Goal: Task Accomplishment & Management: Manage account settings

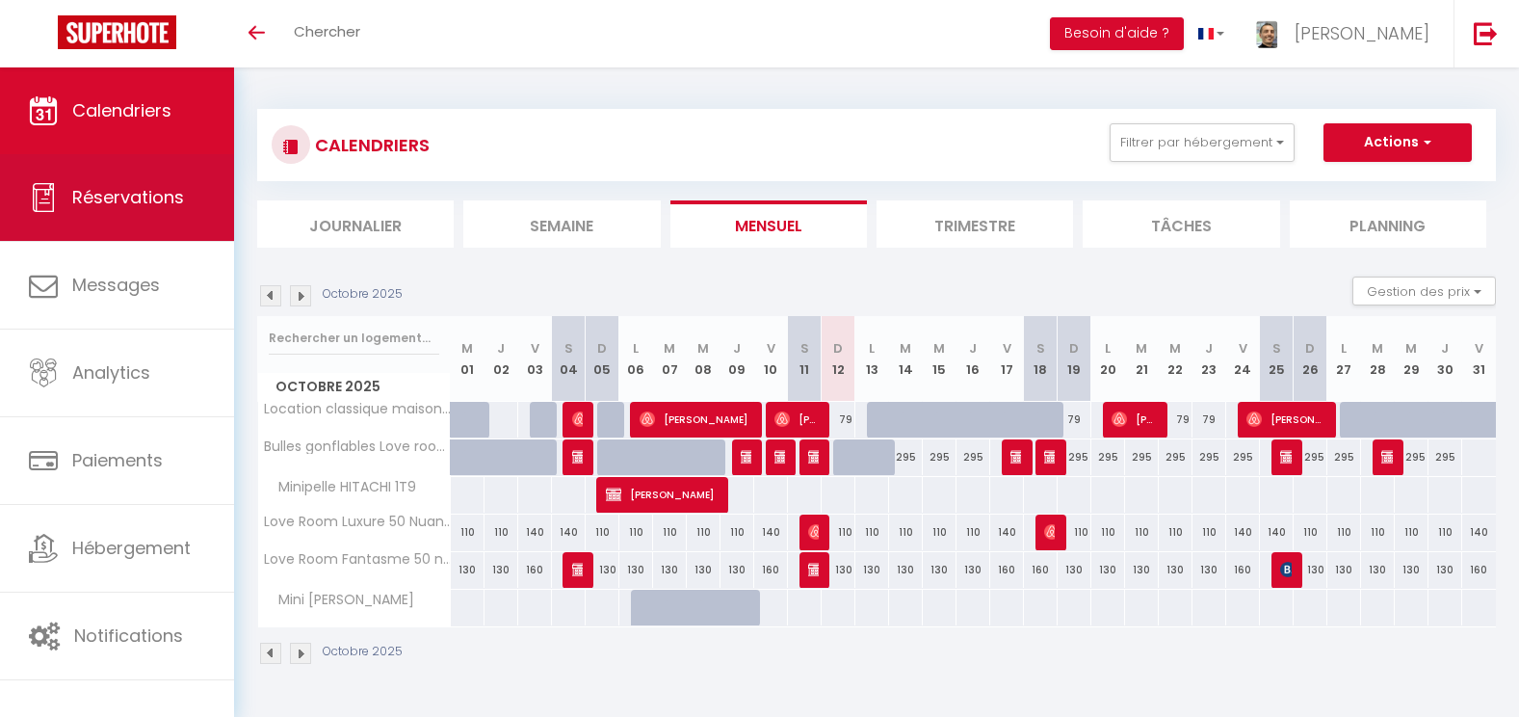
click at [102, 197] on span "Réservations" at bounding box center [128, 197] width 112 height 24
select select "not_cancelled"
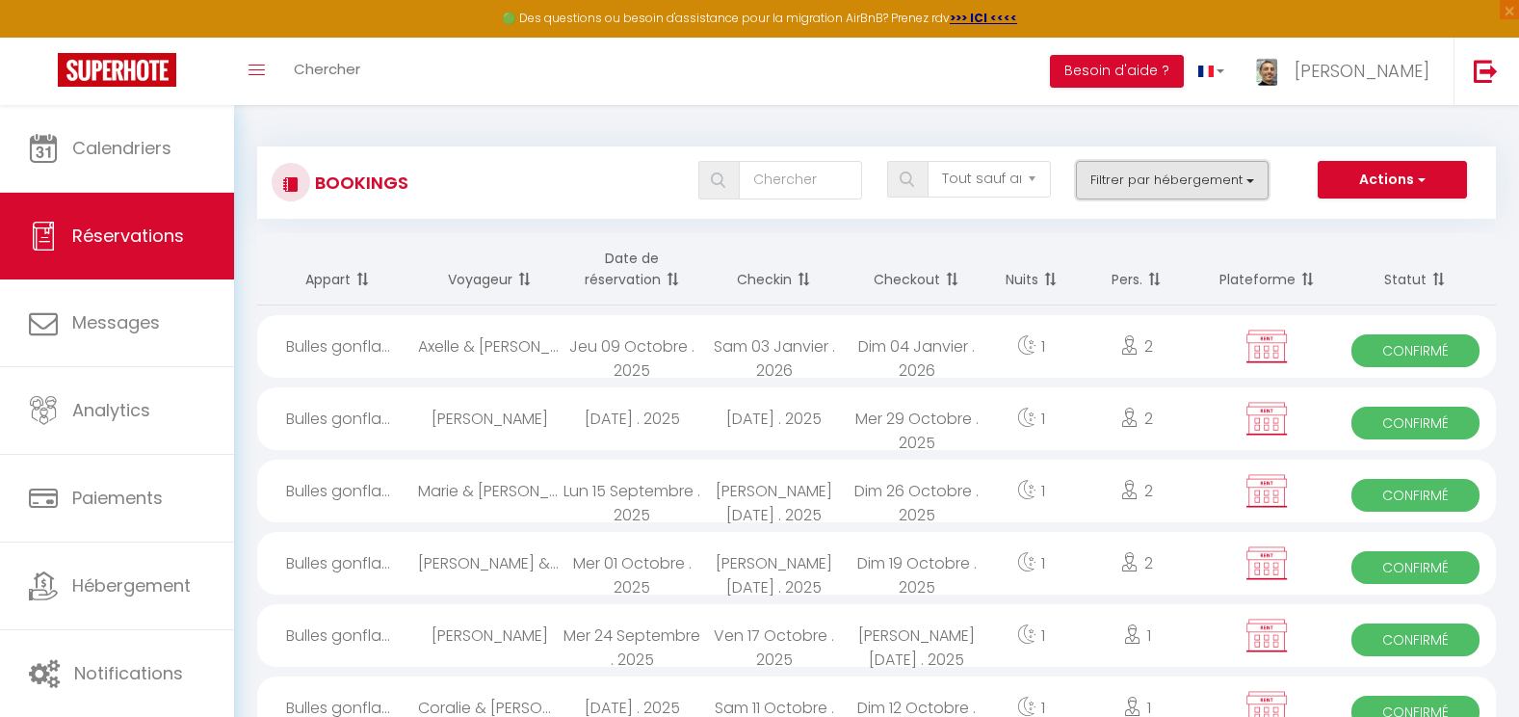
click at [1148, 177] on button "Filtrer par hébergement" at bounding box center [1172, 180] width 193 height 39
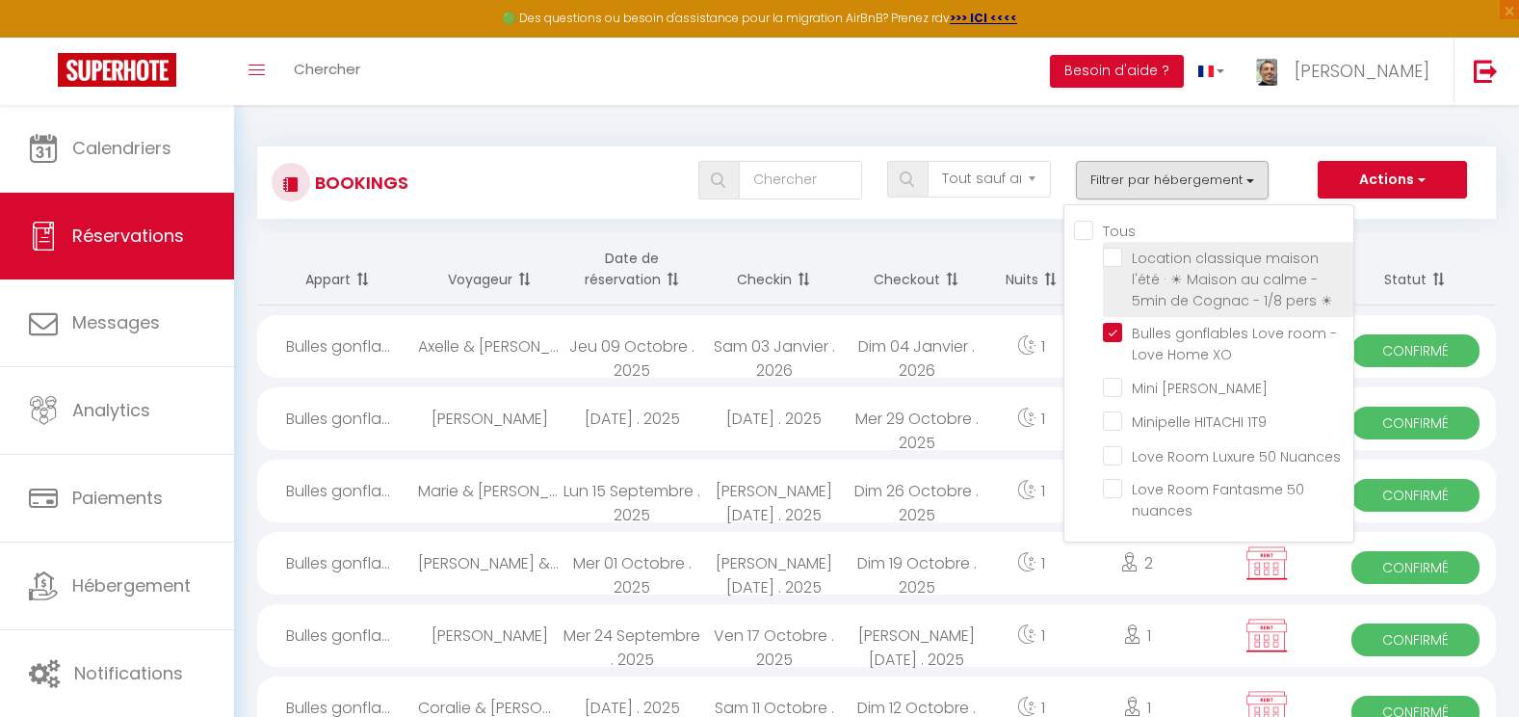
click at [1119, 251] on input "Location classique maison l'été · ☀︎ Maison au calme - 5min de Cognac - 1/8 per…" at bounding box center [1228, 257] width 250 height 19
checkbox input "true"
checkbox input "false"
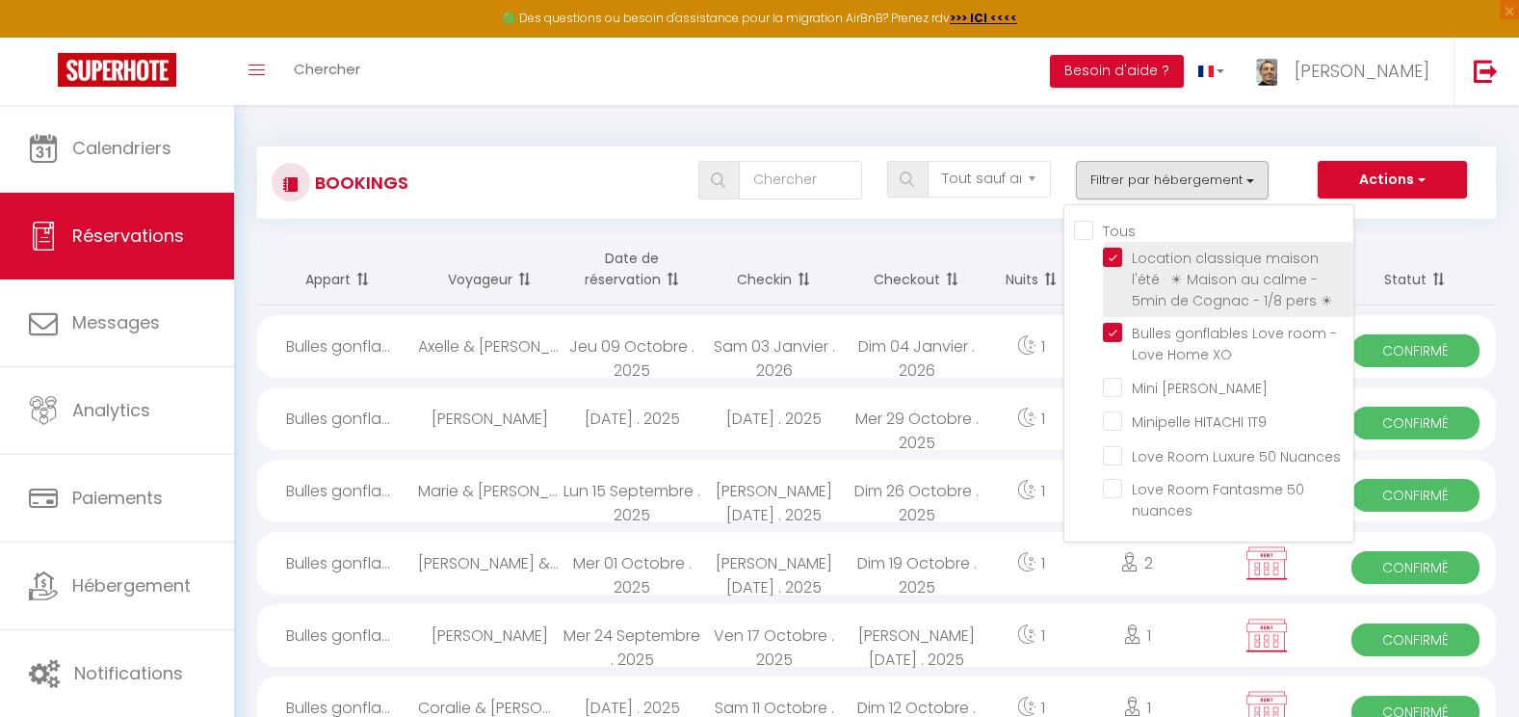
checkbox input "false"
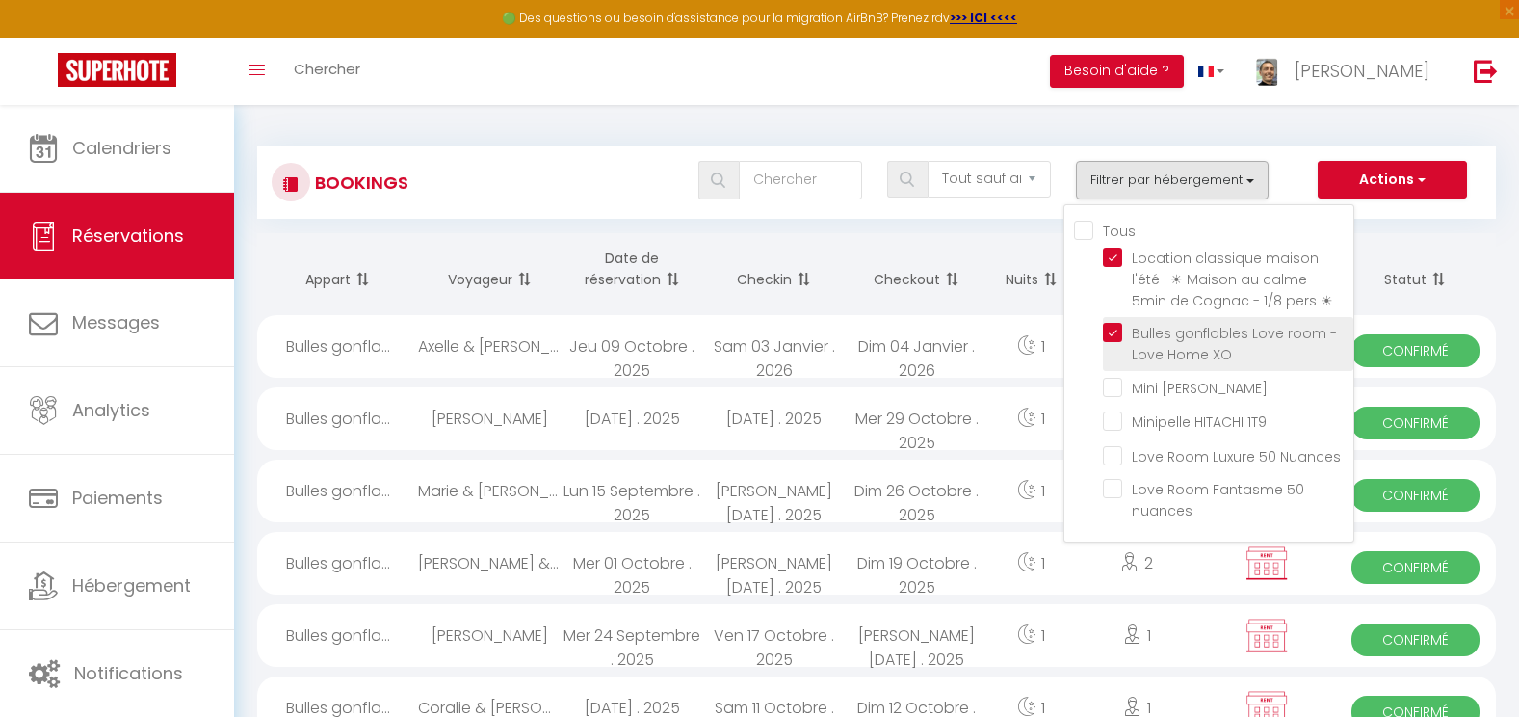
checkbox input "false"
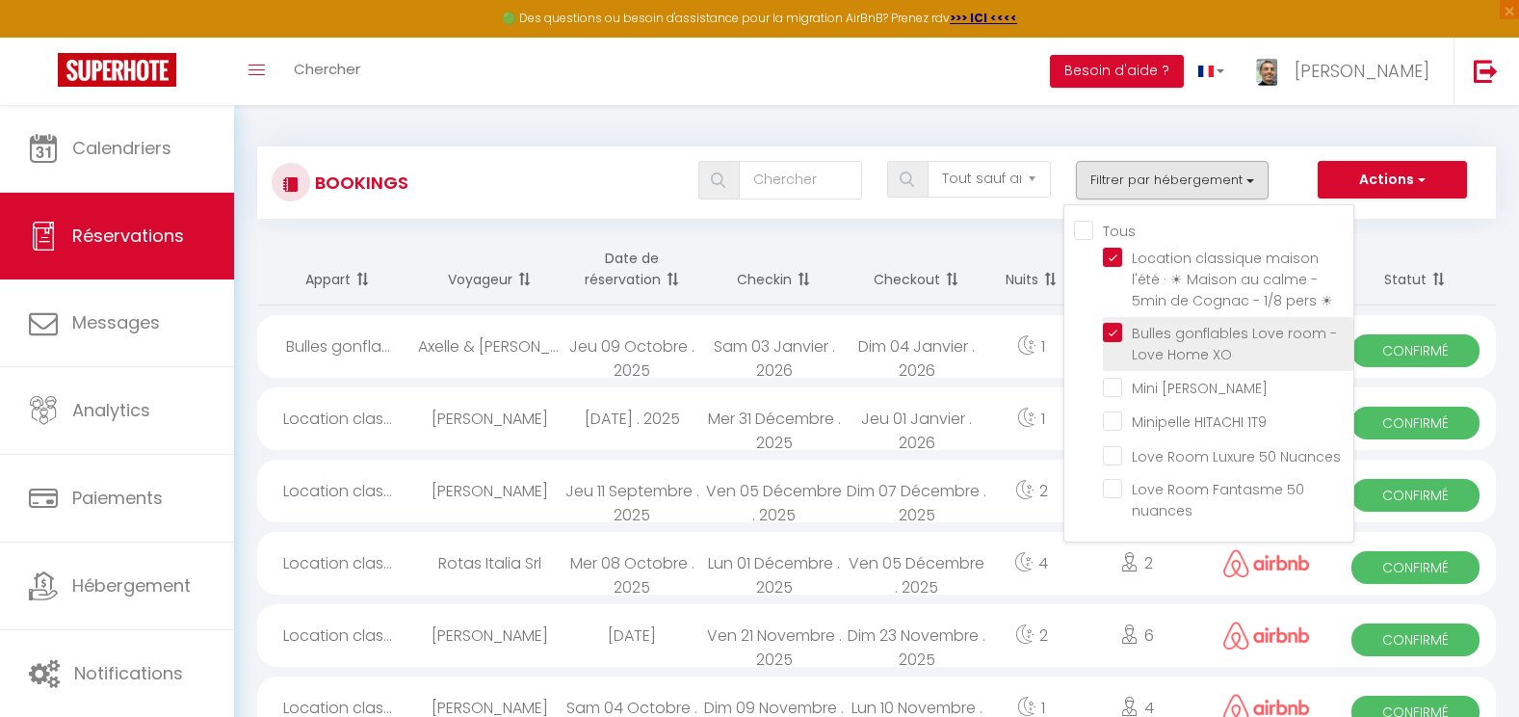
click at [1116, 334] on input "Bulles gonflables Love room -Love Home XO" at bounding box center [1228, 332] width 250 height 19
checkbox input "false"
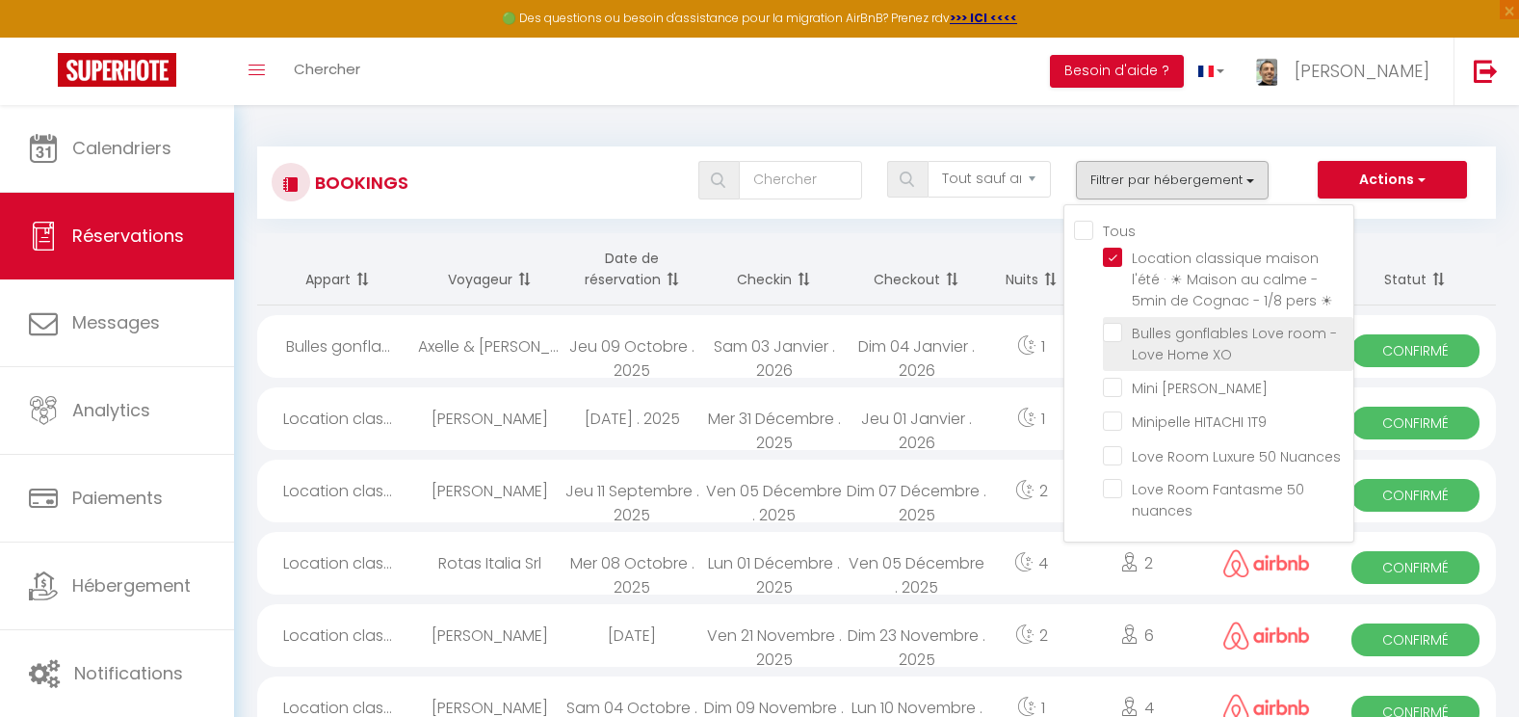
checkbox input "false"
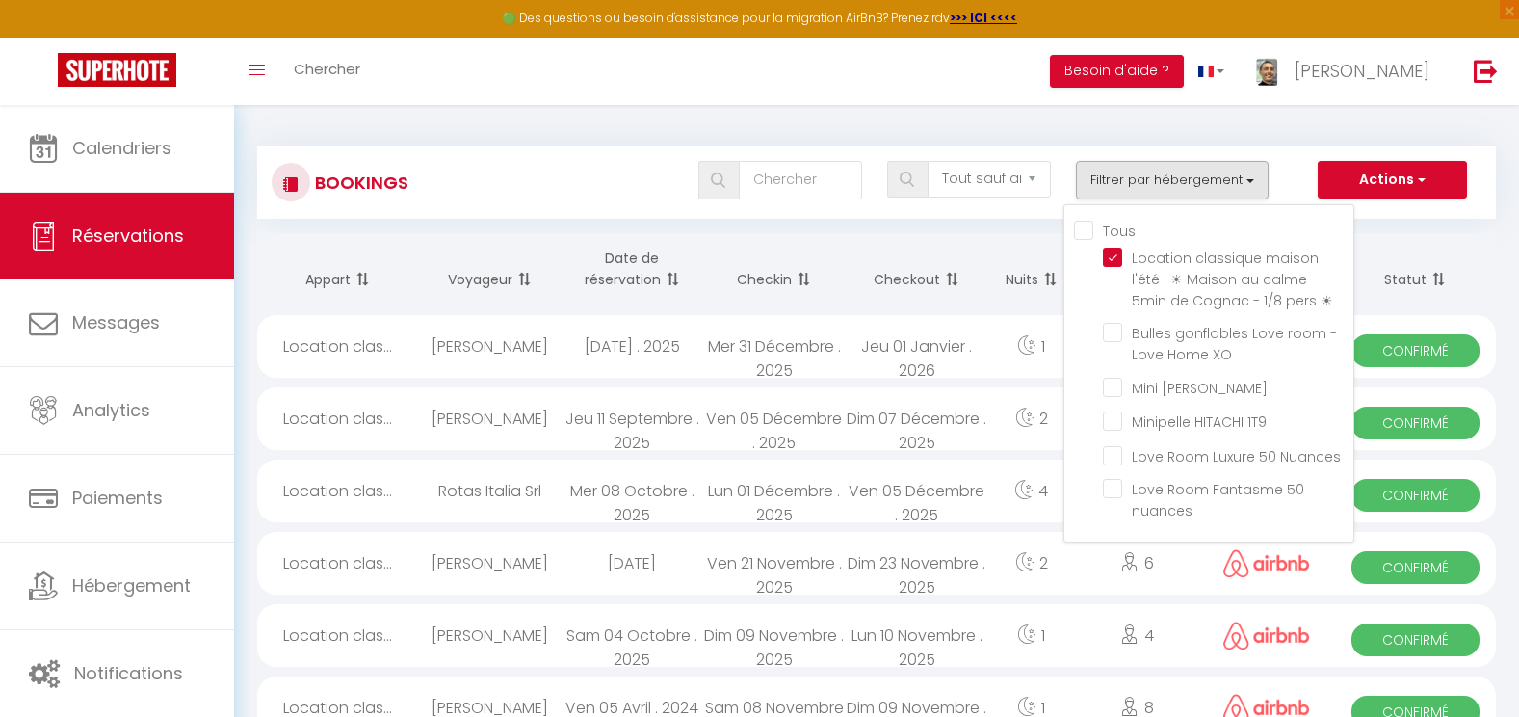
click at [827, 539] on div "Ven 21 Novembre . 2025" at bounding box center [774, 563] width 143 height 63
select select "OK"
select select "0"
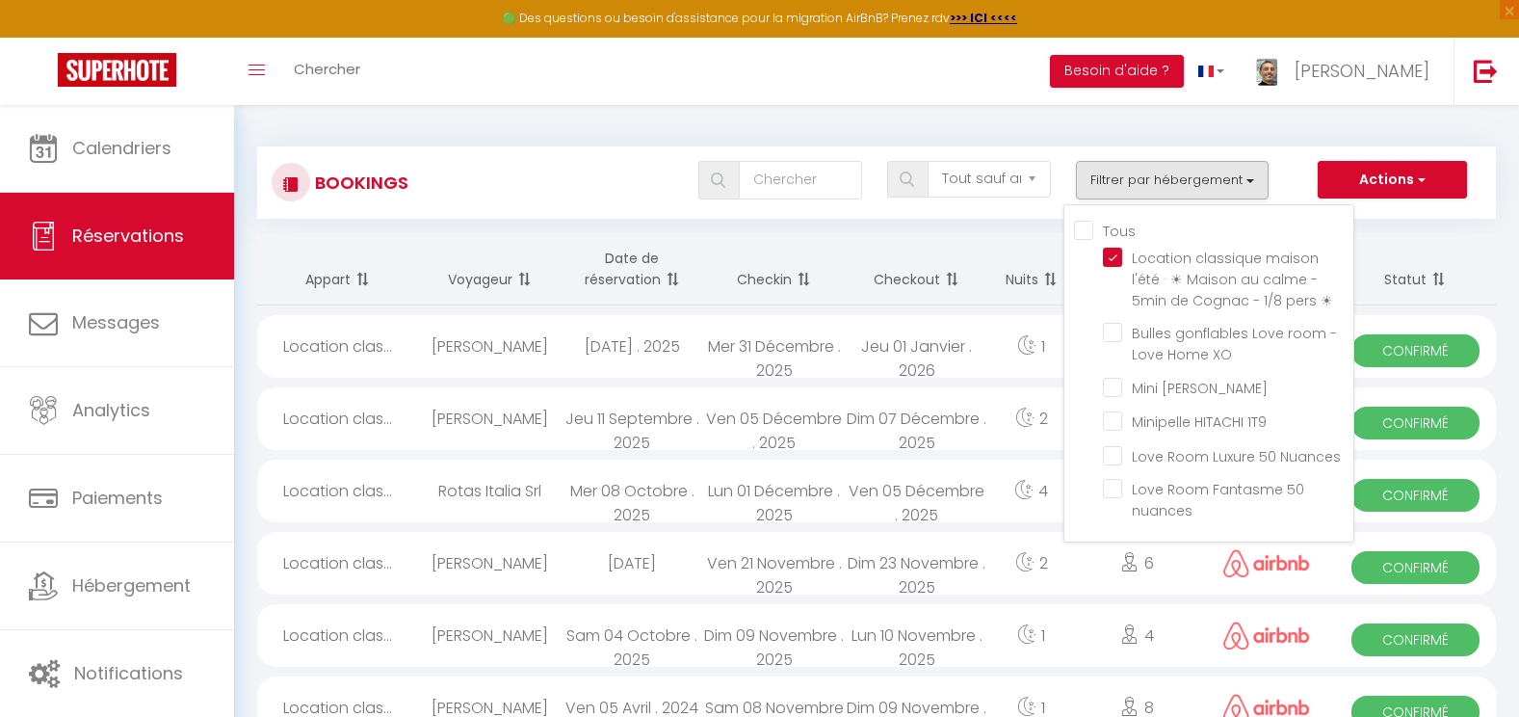
select select "1"
select select
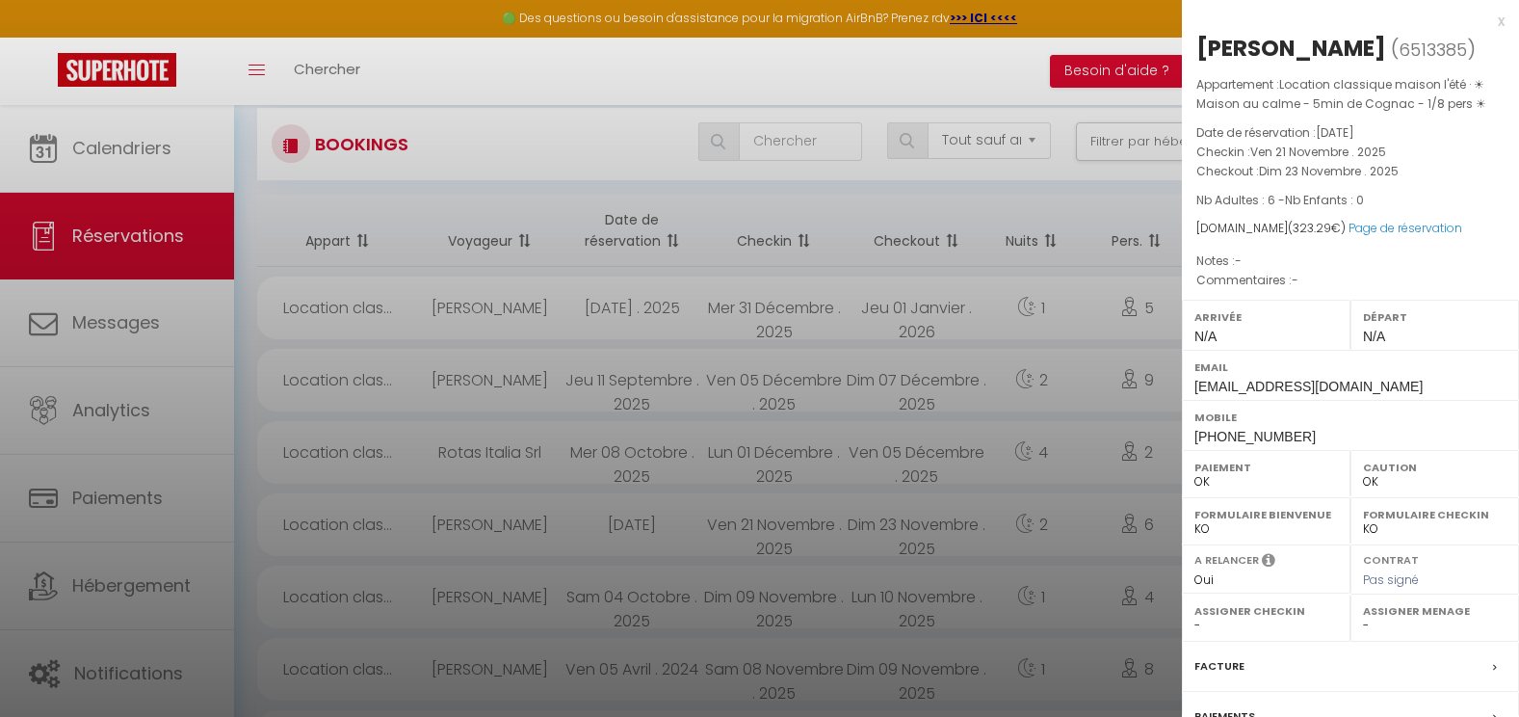
scroll to position [39, 0]
click at [873, 627] on div at bounding box center [759, 358] width 1519 height 717
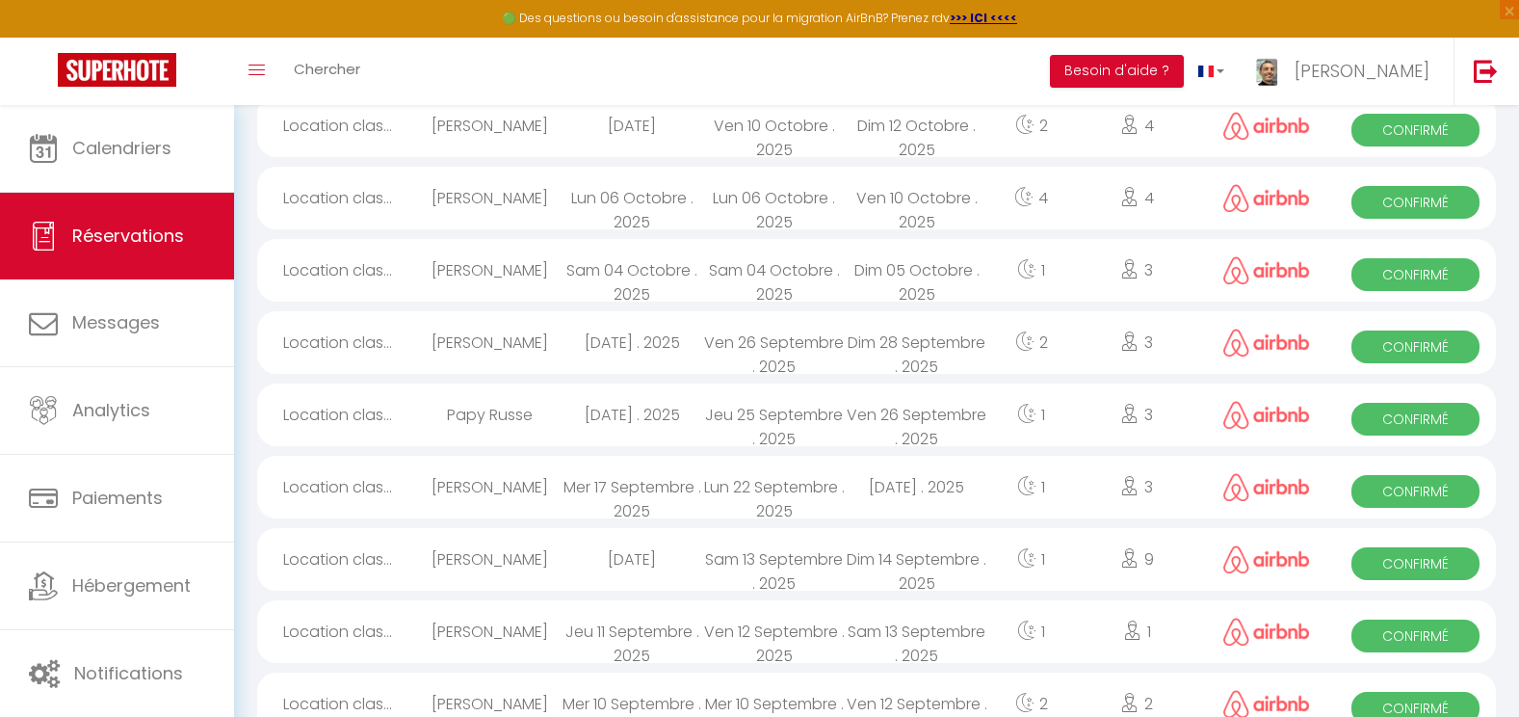
scroll to position [716, 0]
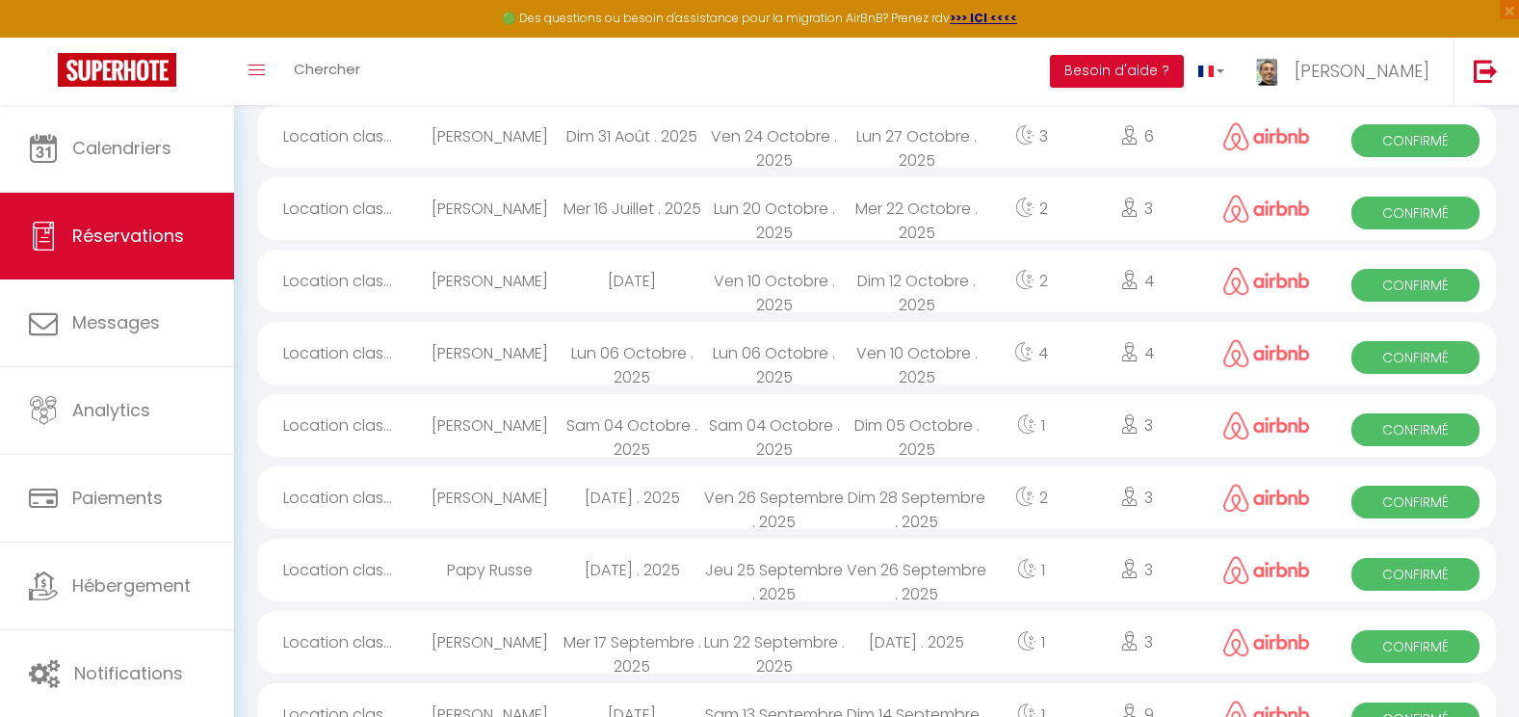
click at [876, 562] on div "Ven 26 Septembre . 2025" at bounding box center [917, 569] width 143 height 63
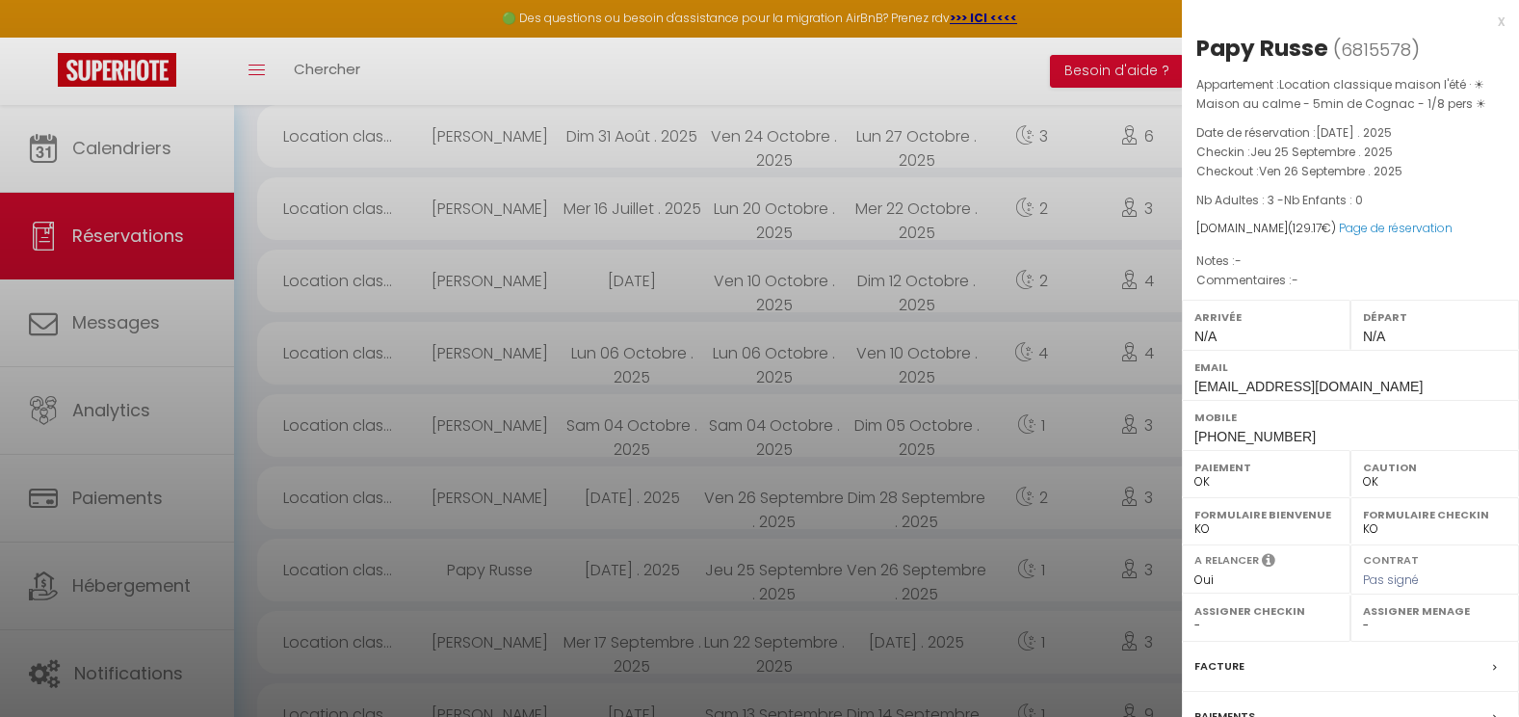
click at [866, 440] on div at bounding box center [759, 358] width 1519 height 717
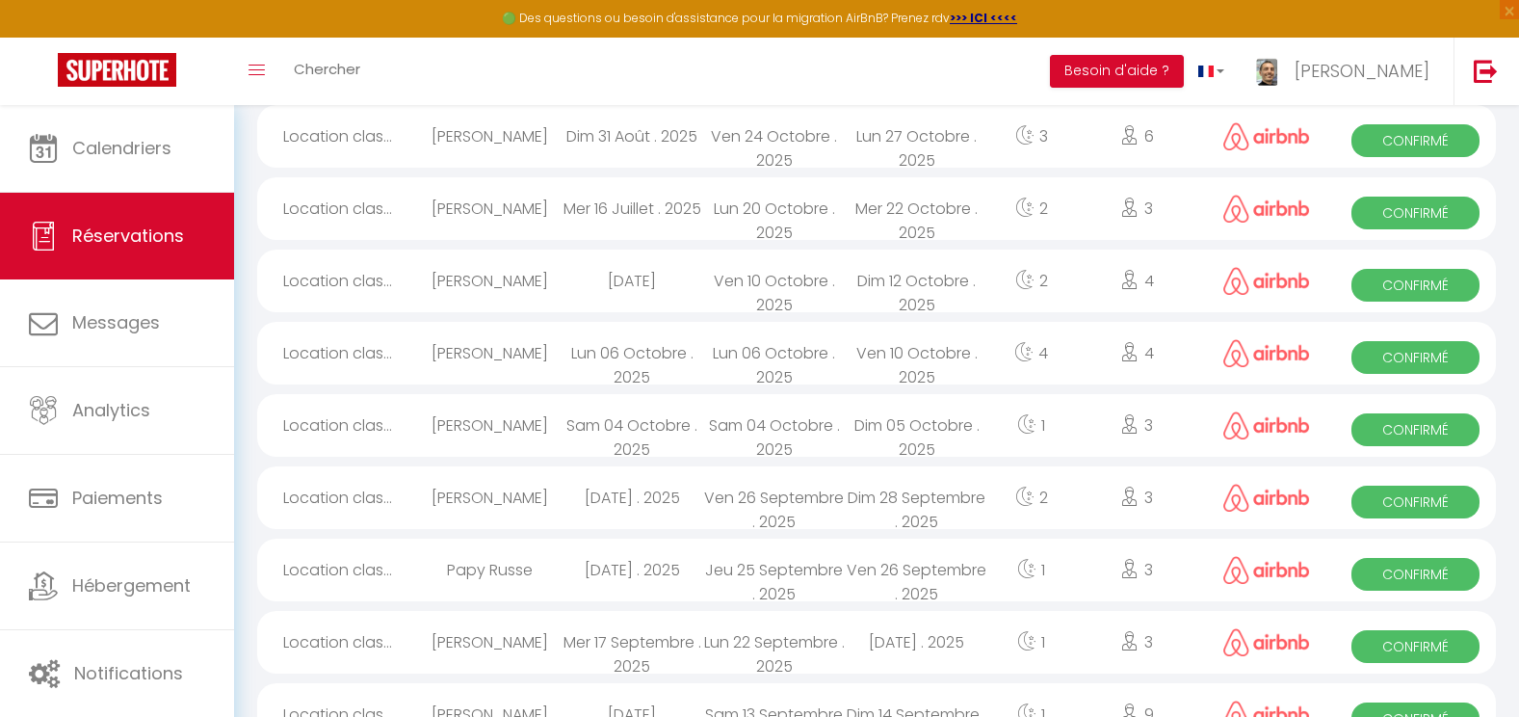
click at [866, 440] on div "Dim 05 Octobre . 2025" at bounding box center [917, 425] width 143 height 63
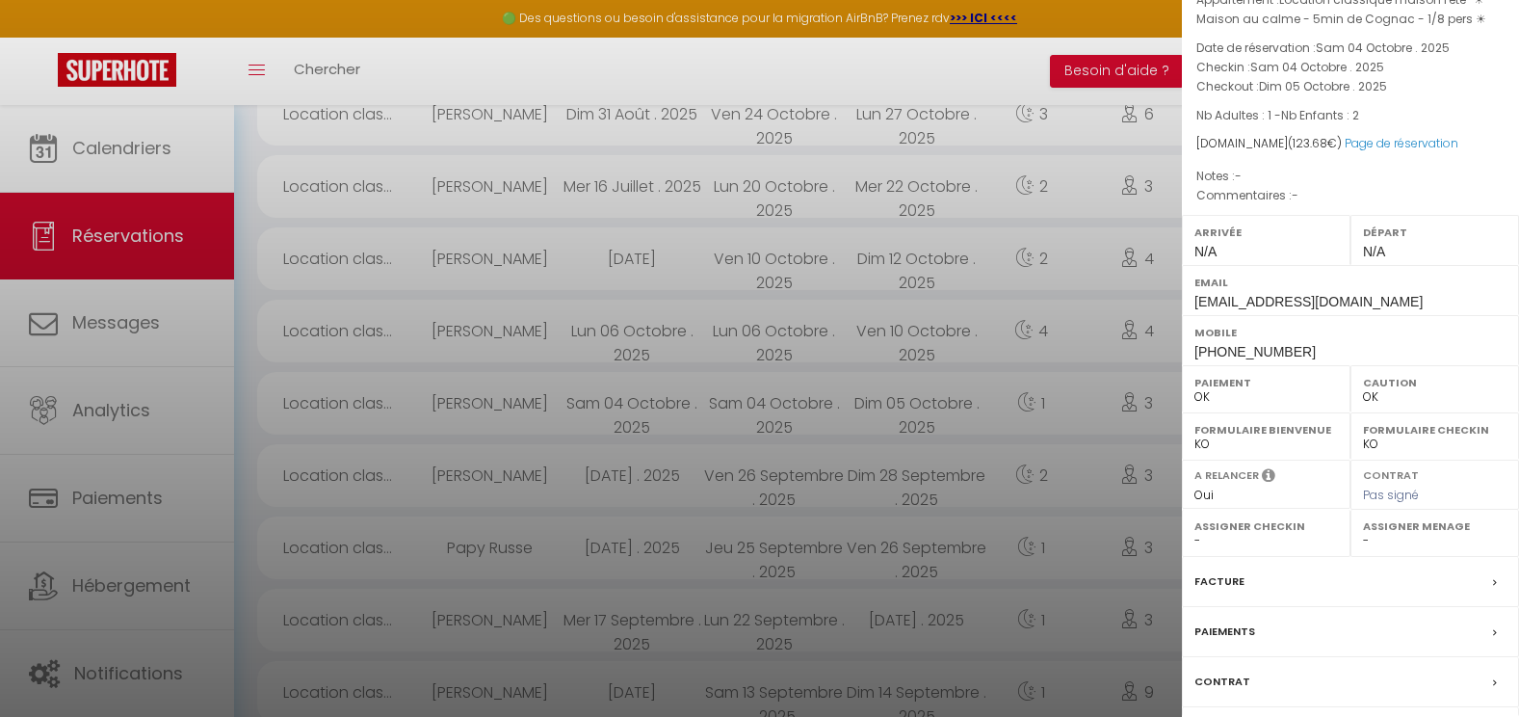
scroll to position [92, 0]
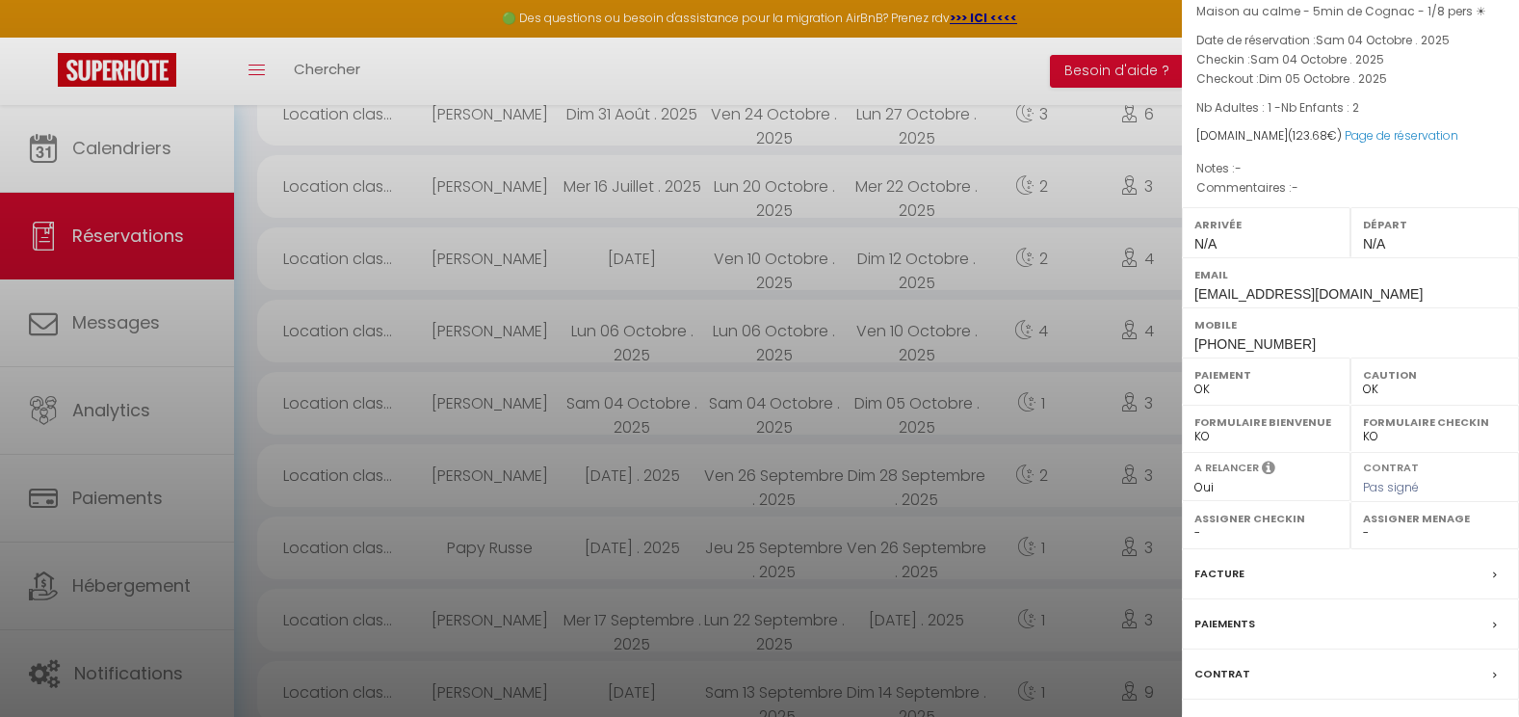
click at [1247, 634] on label "Paiements" at bounding box center [1224, 623] width 61 height 20
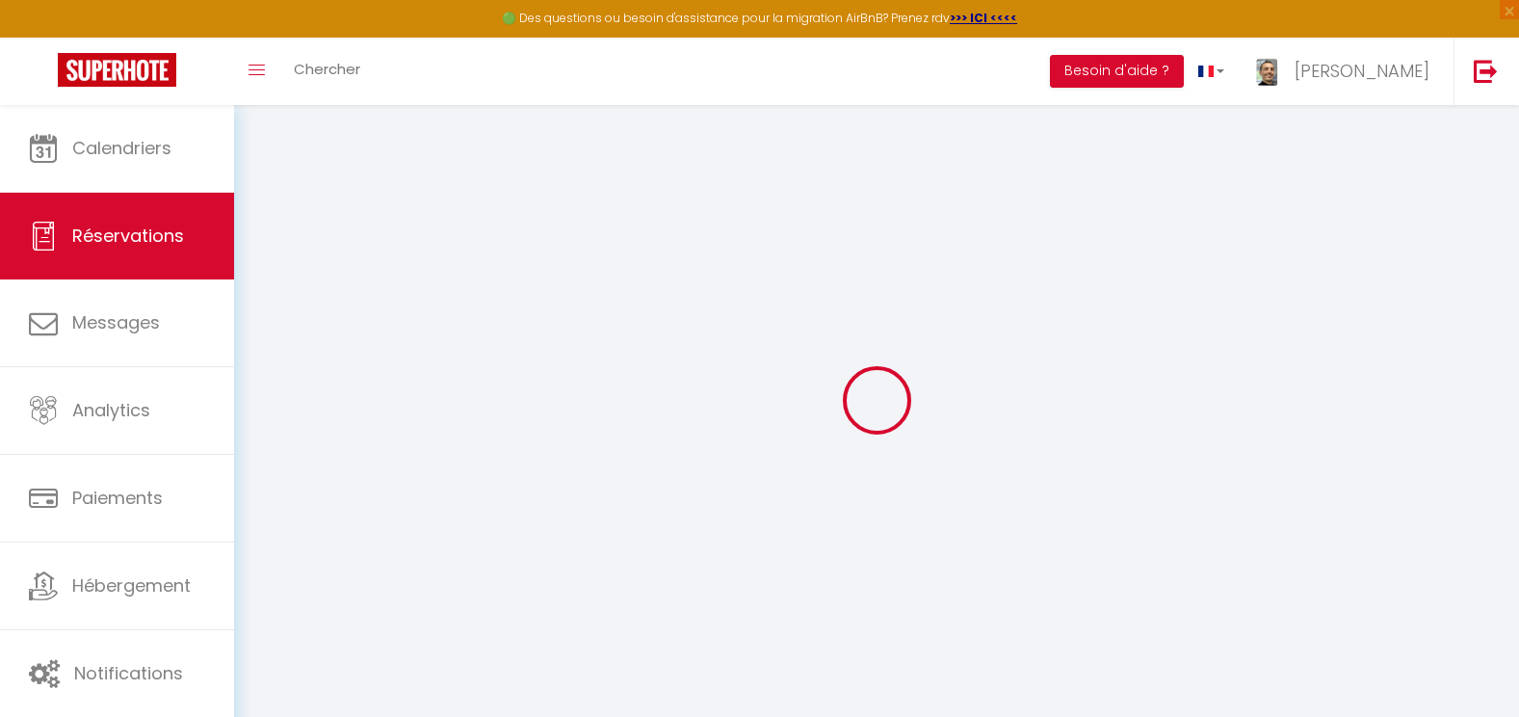
select select
checkbox input "false"
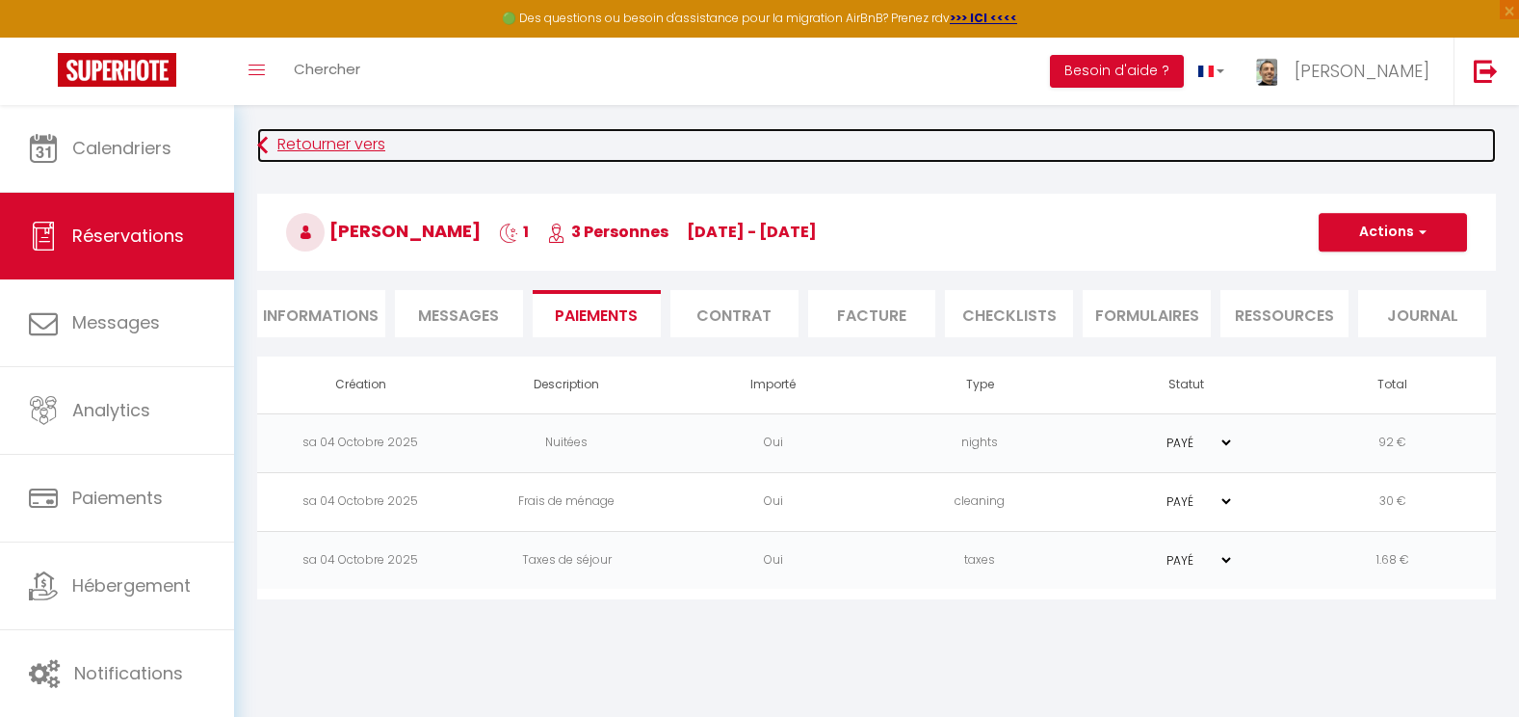
click at [368, 142] on link "Retourner vers" at bounding box center [876, 145] width 1238 height 35
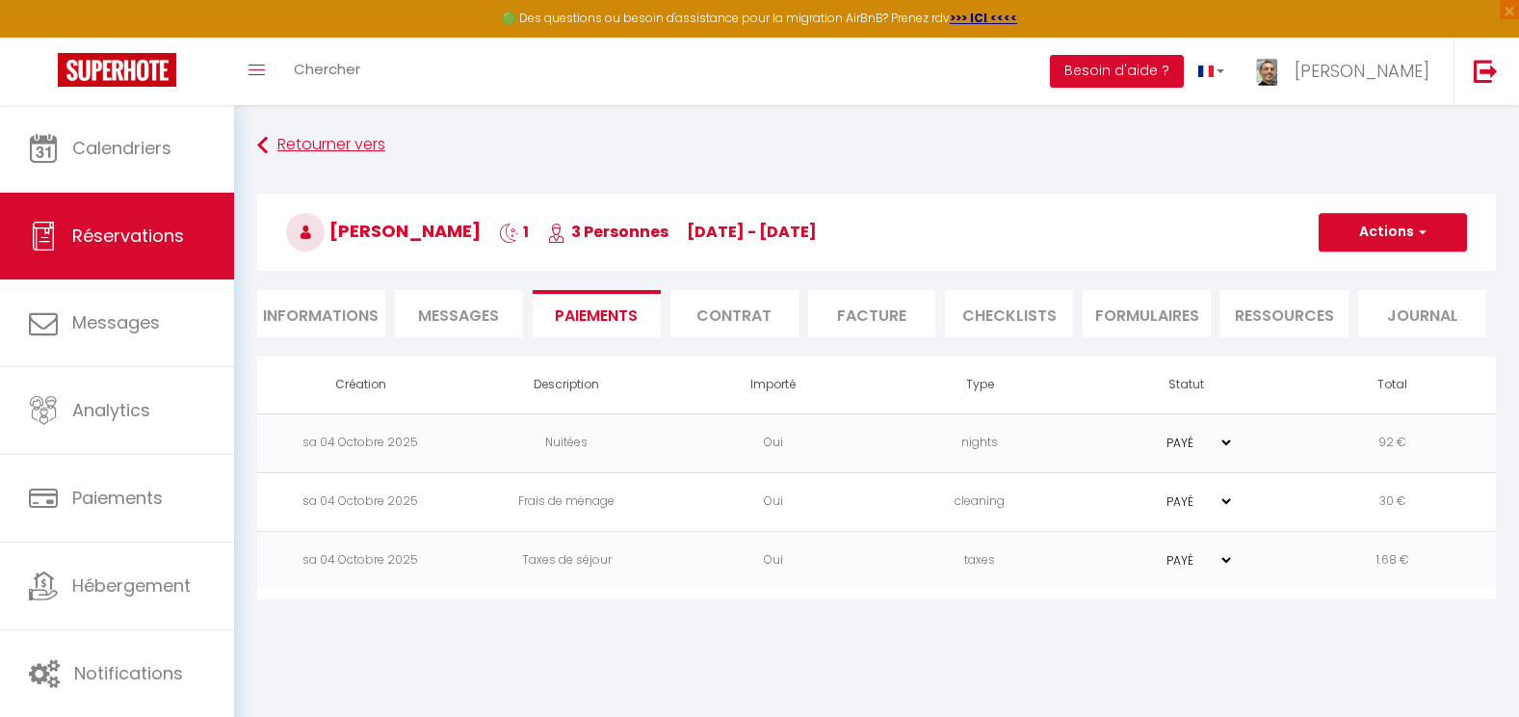
select select "not_cancelled"
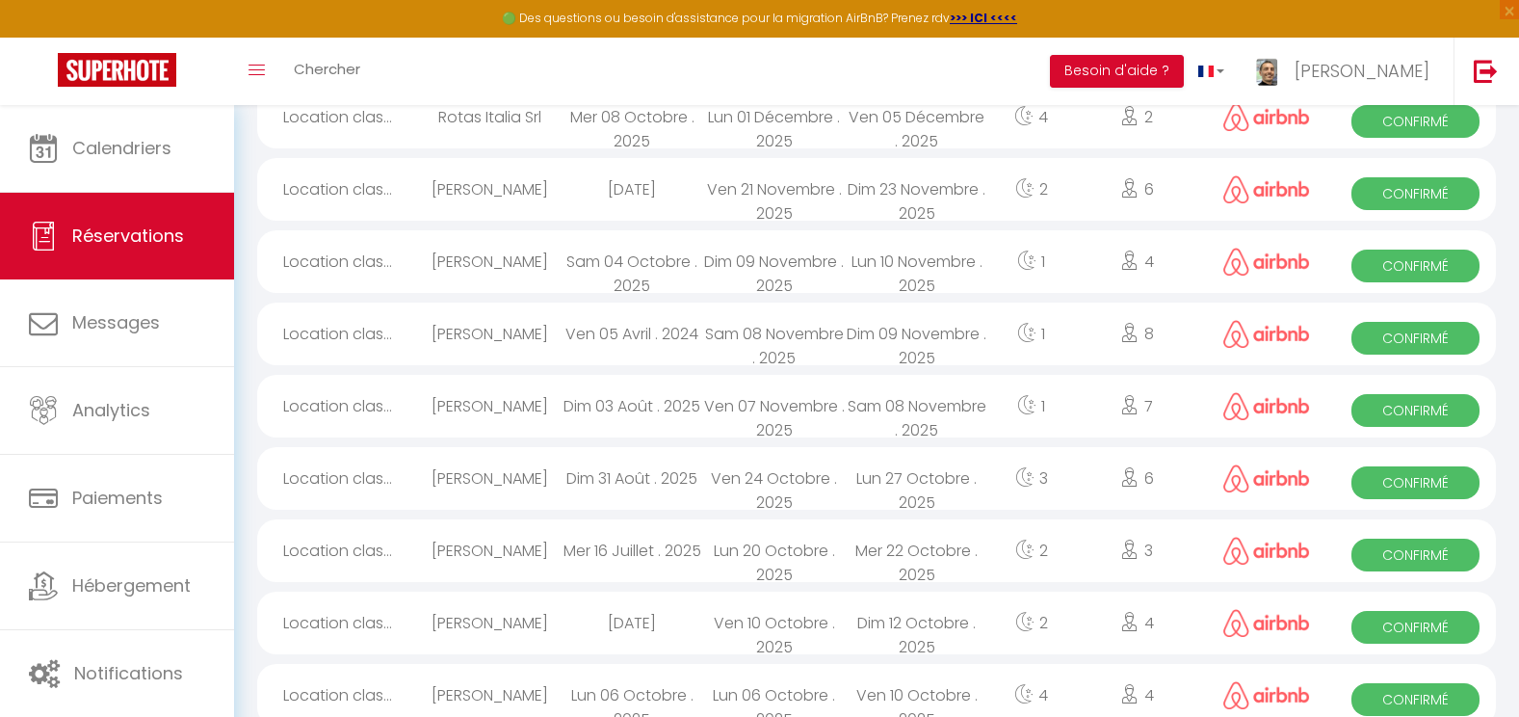
scroll to position [479, 0]
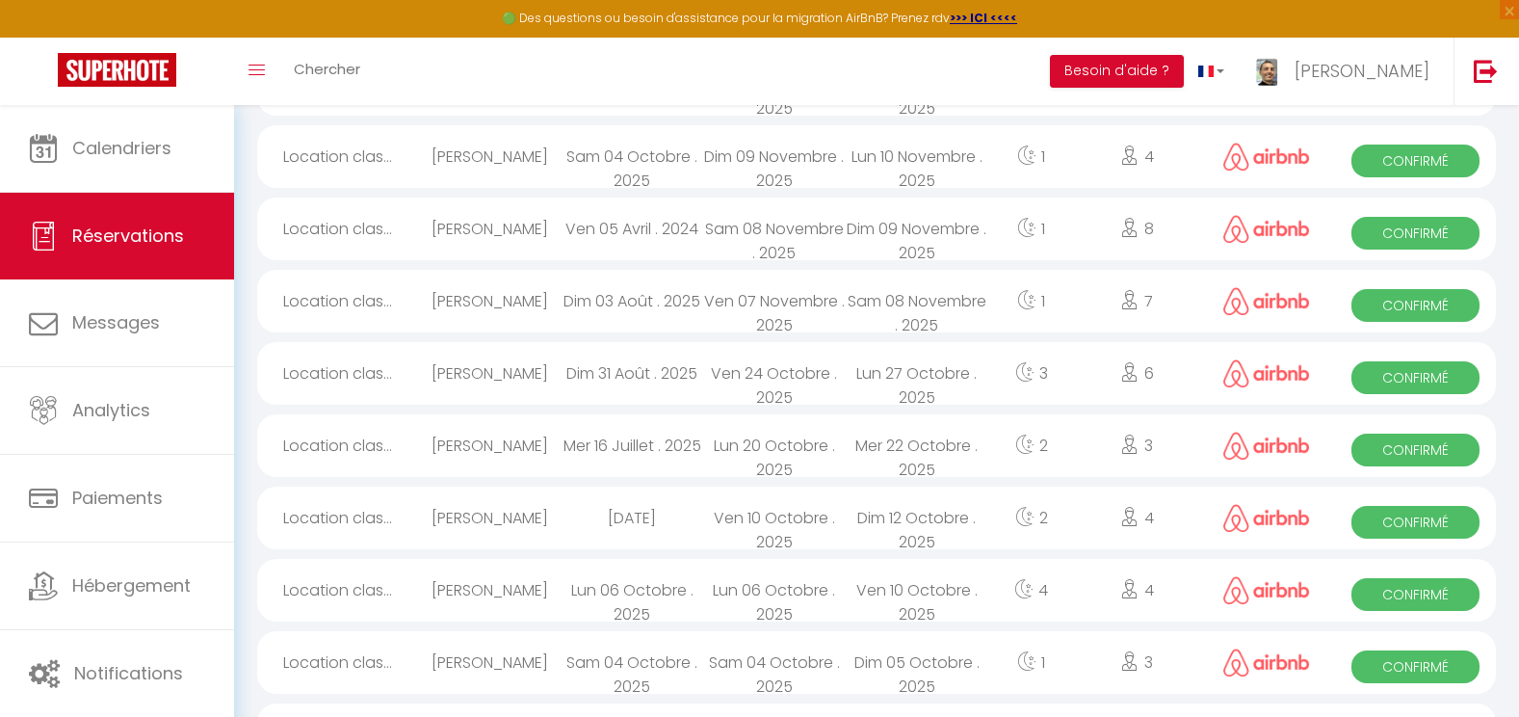
click at [833, 664] on div "Sam 04 Octobre . 2025" at bounding box center [774, 662] width 143 height 63
select select "OK"
select select "0"
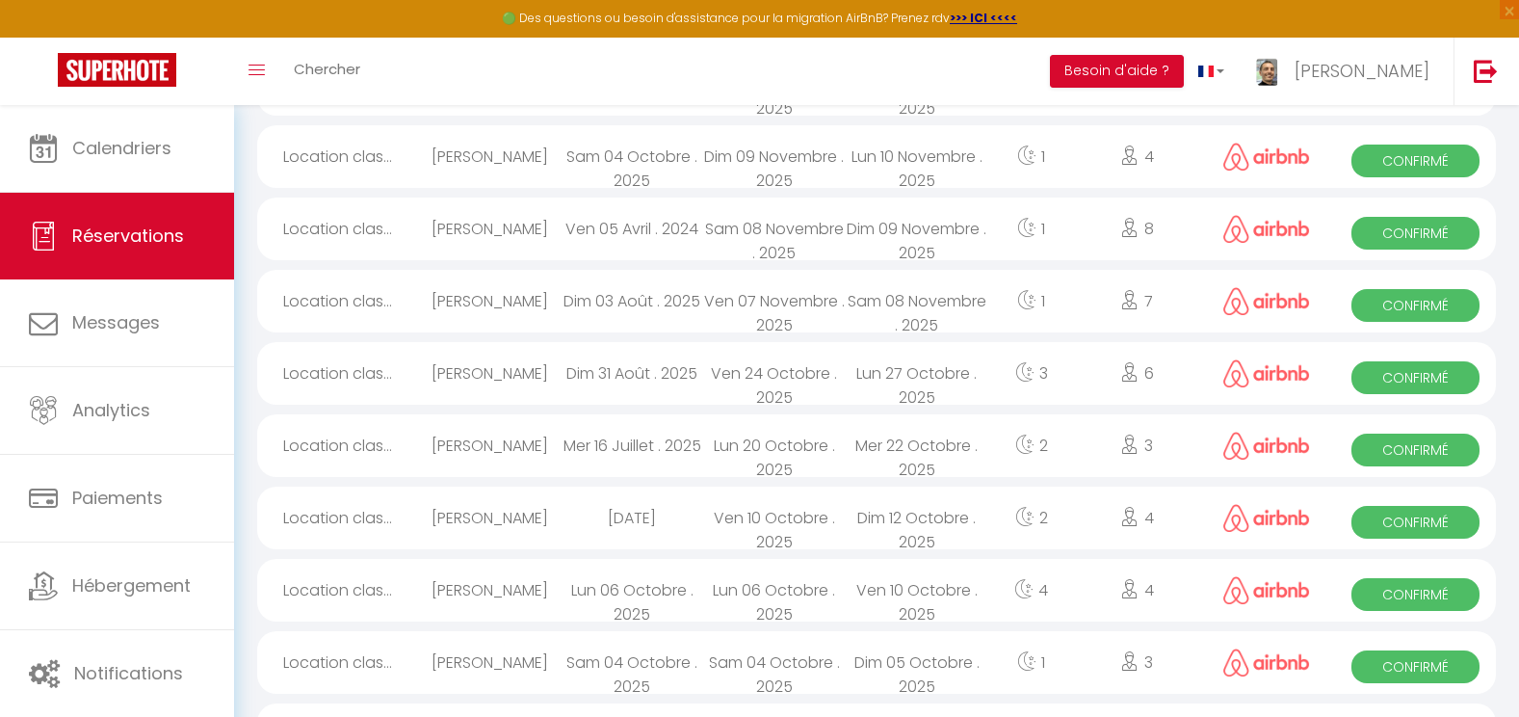
select select "1"
select select
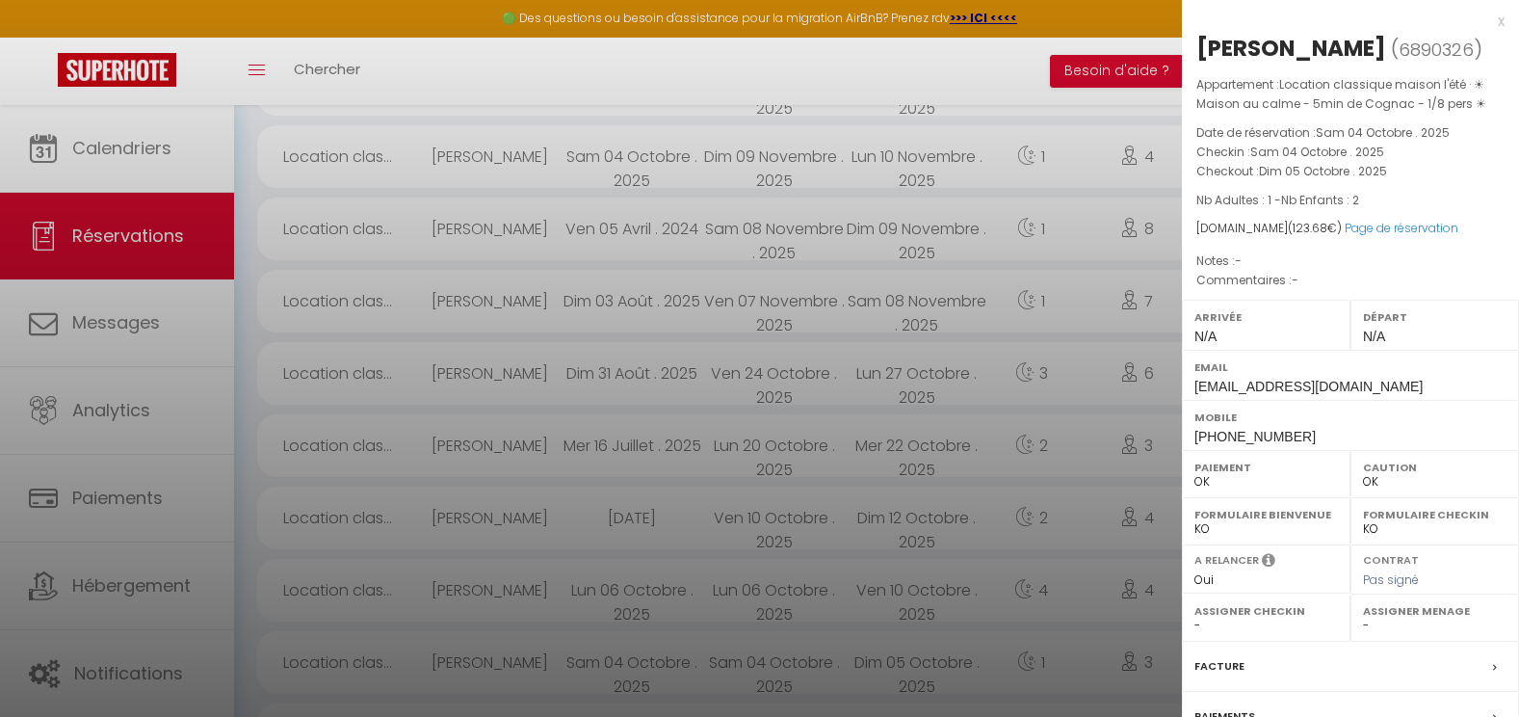
click at [848, 589] on div at bounding box center [759, 358] width 1519 height 717
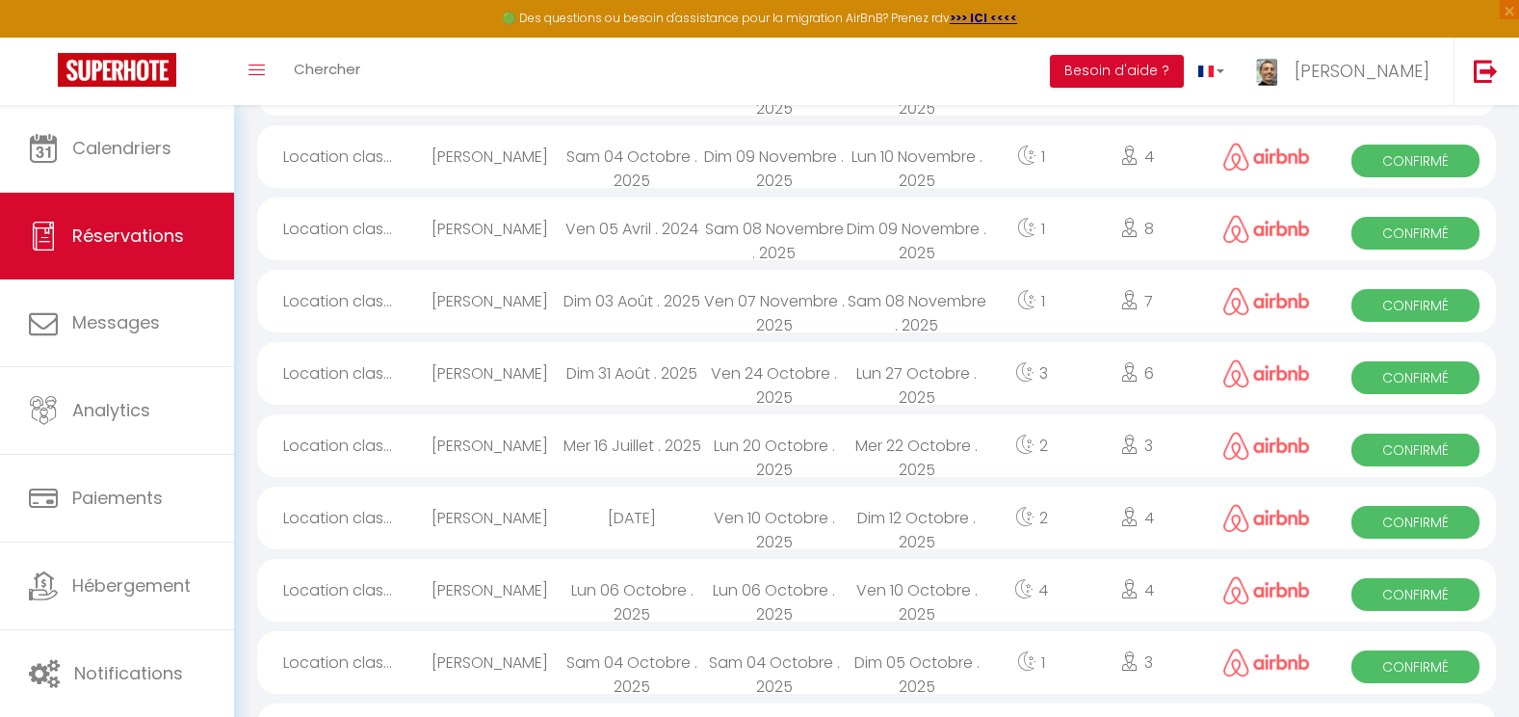
click at [848, 589] on div "Ven 10 Octobre . 2025" at bounding box center [917, 590] width 143 height 63
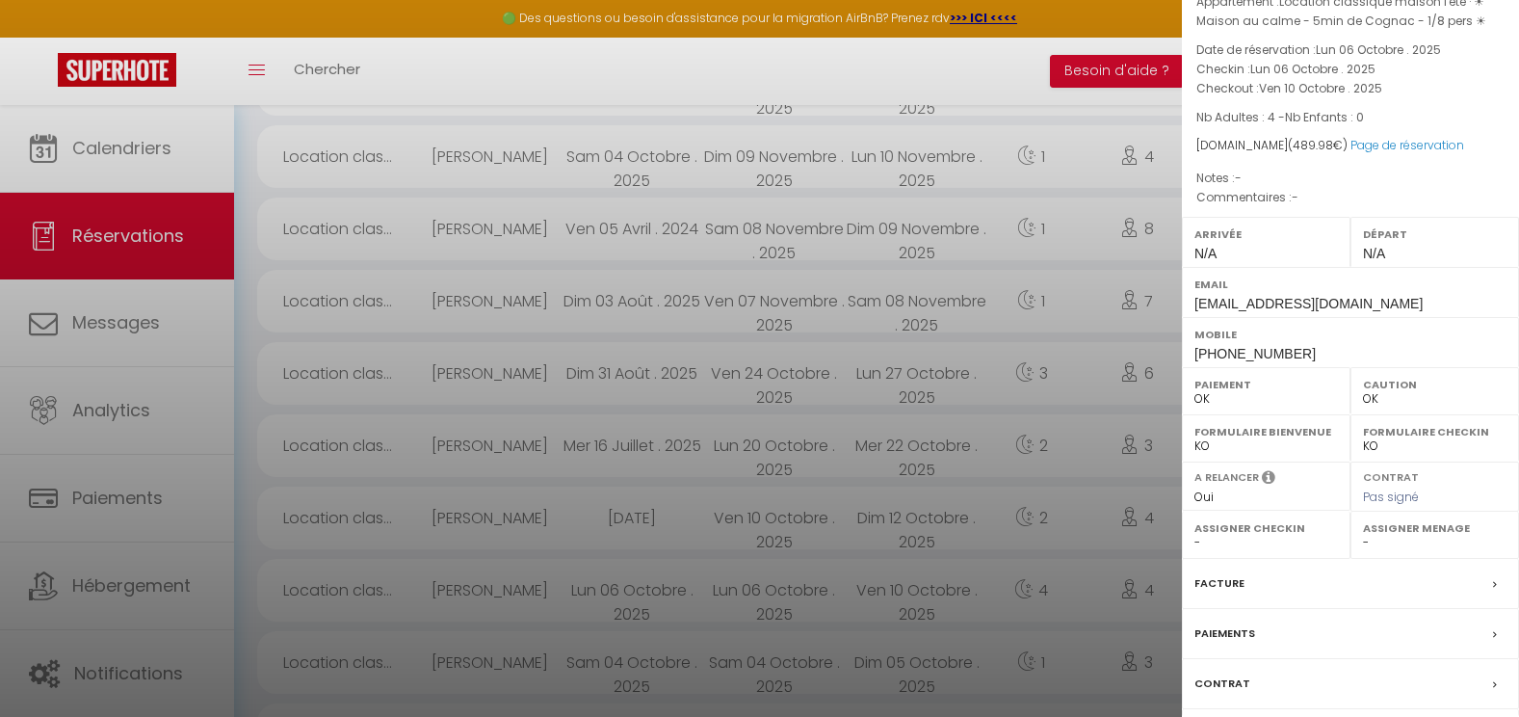
scroll to position [91, 0]
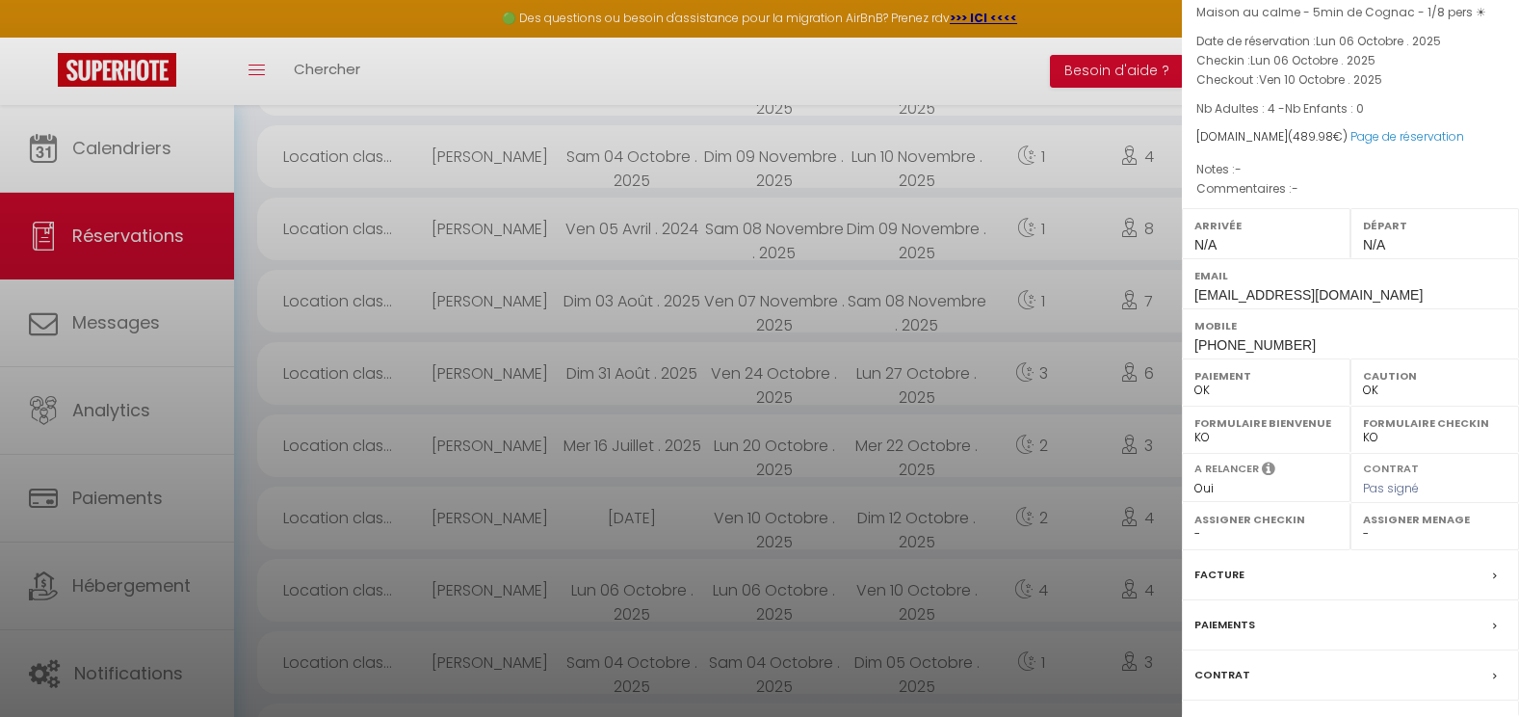
click at [1239, 635] on label "Paiements" at bounding box center [1224, 624] width 61 height 20
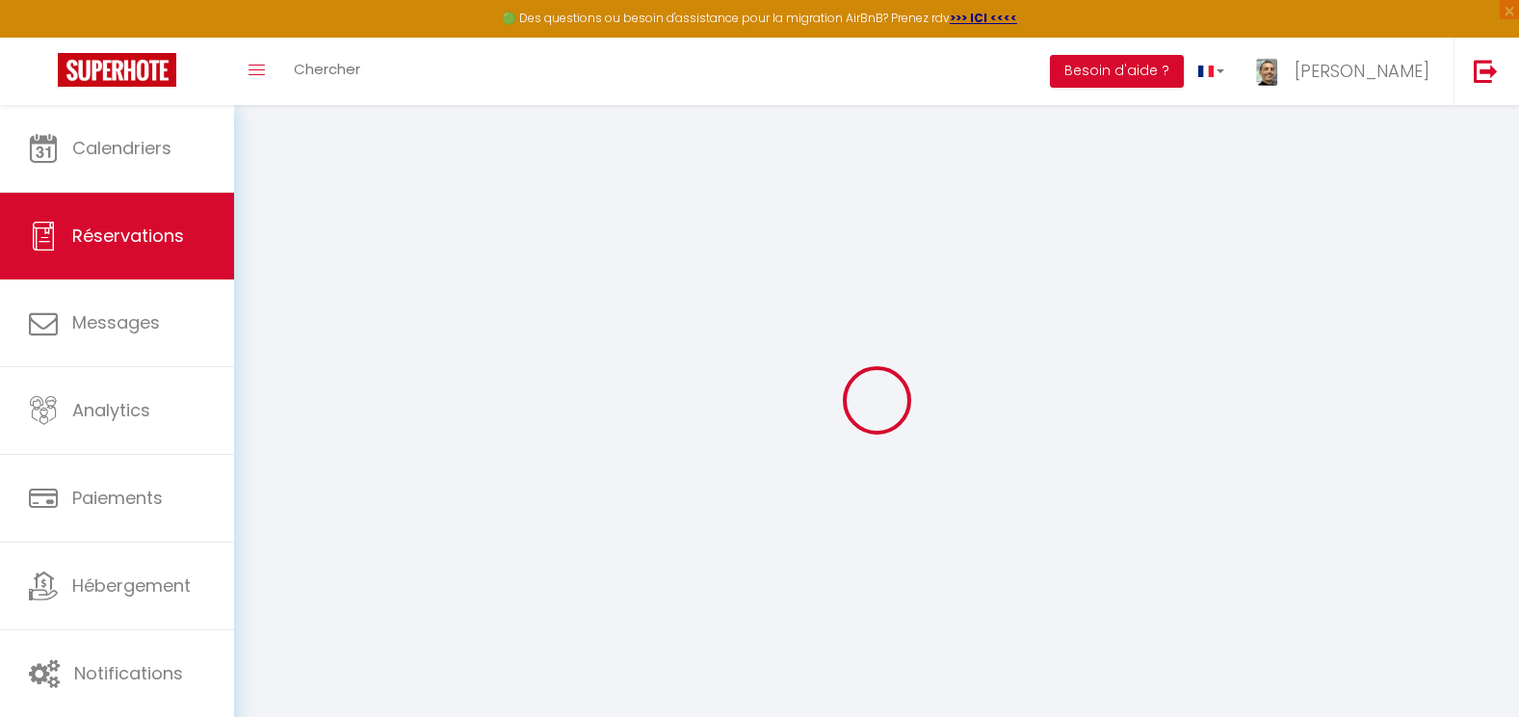
select select
checkbox input "false"
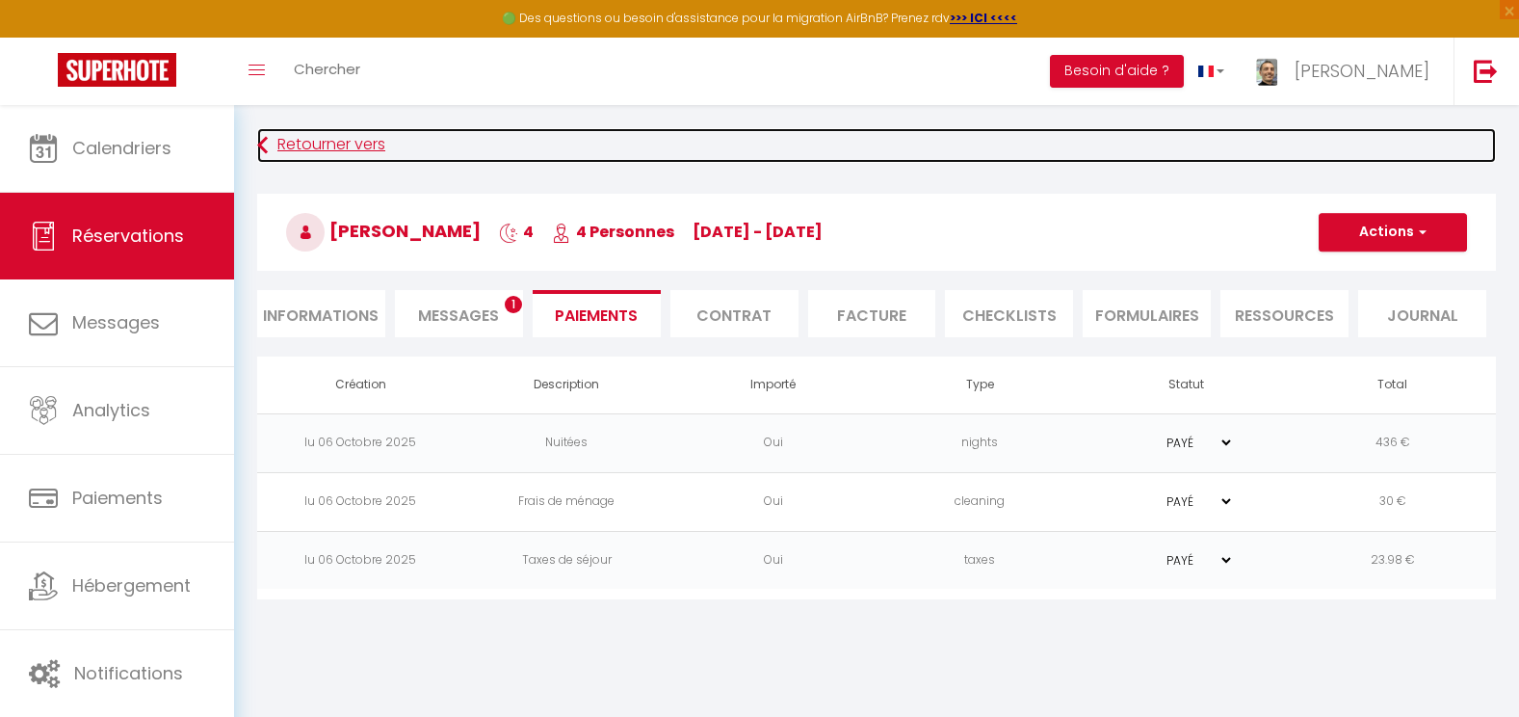
click at [303, 142] on link "Retourner vers" at bounding box center [876, 145] width 1238 height 35
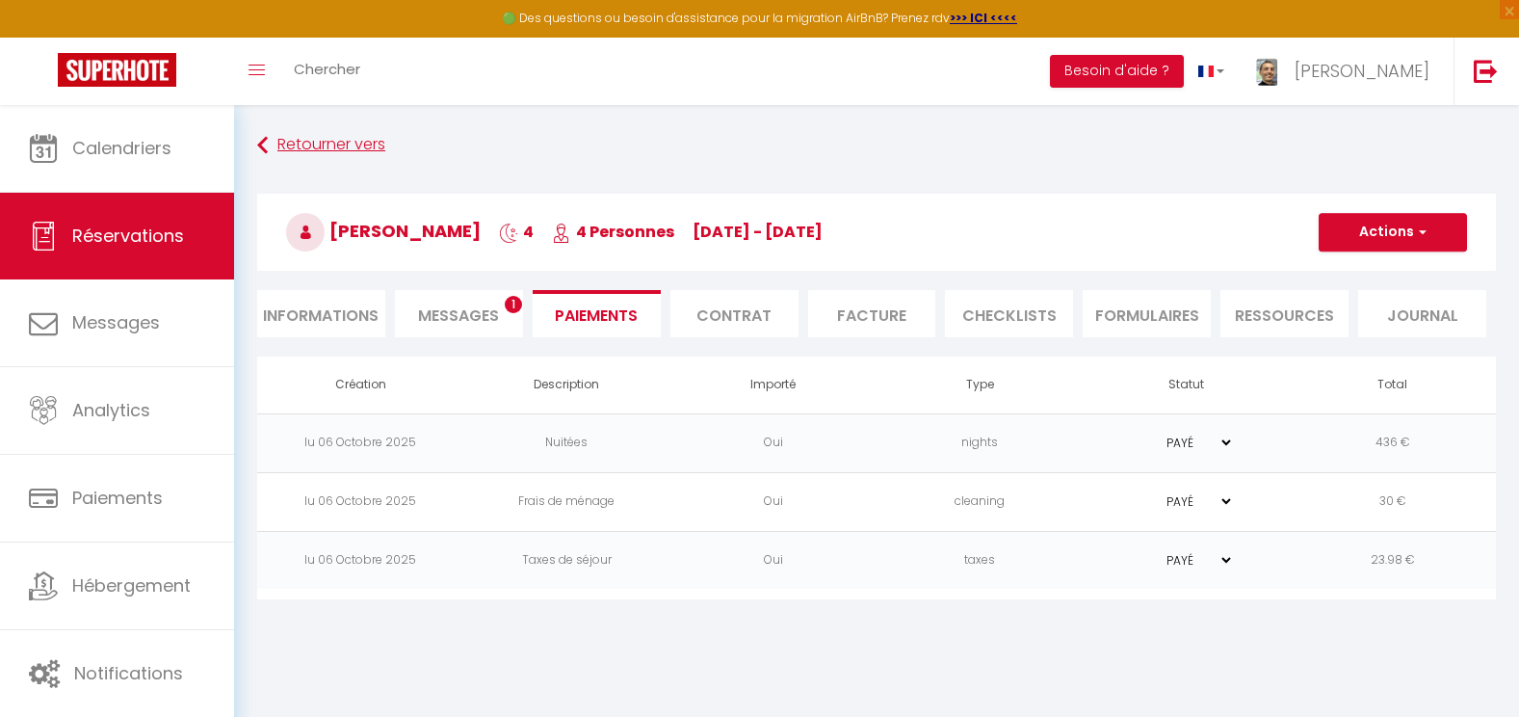
select select "not_cancelled"
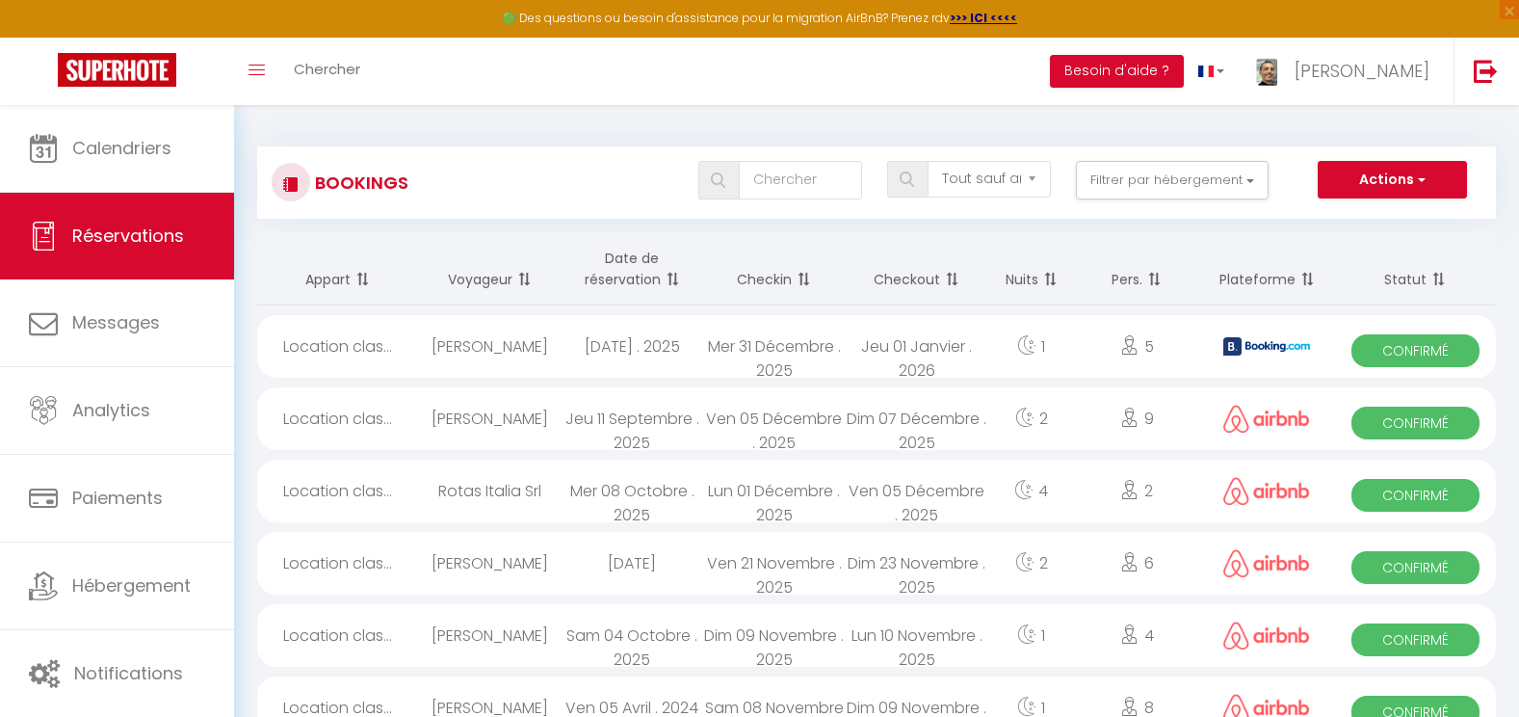
click at [869, 639] on div "Lun 10 Novembre . 2025" at bounding box center [917, 635] width 143 height 63
select select "OK"
select select "0"
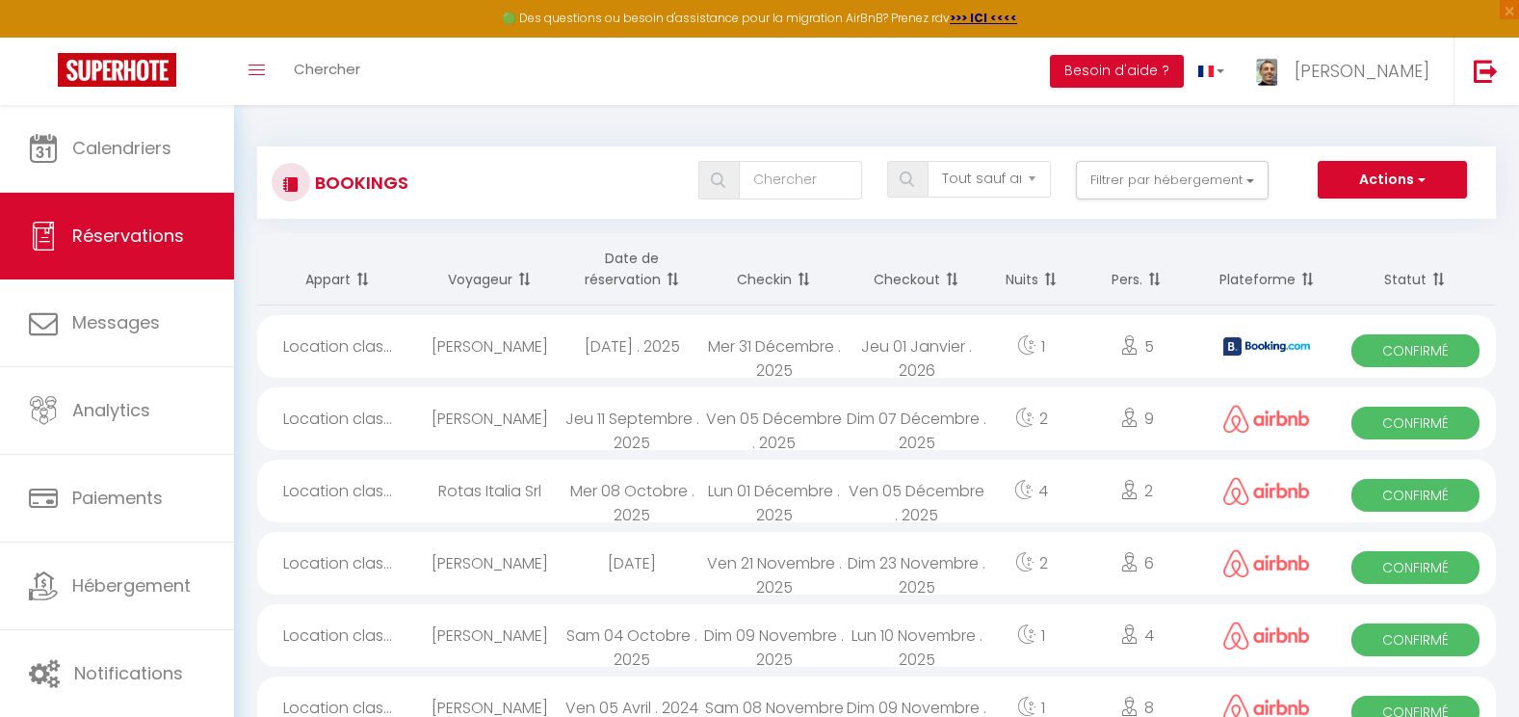
select select "1"
select select
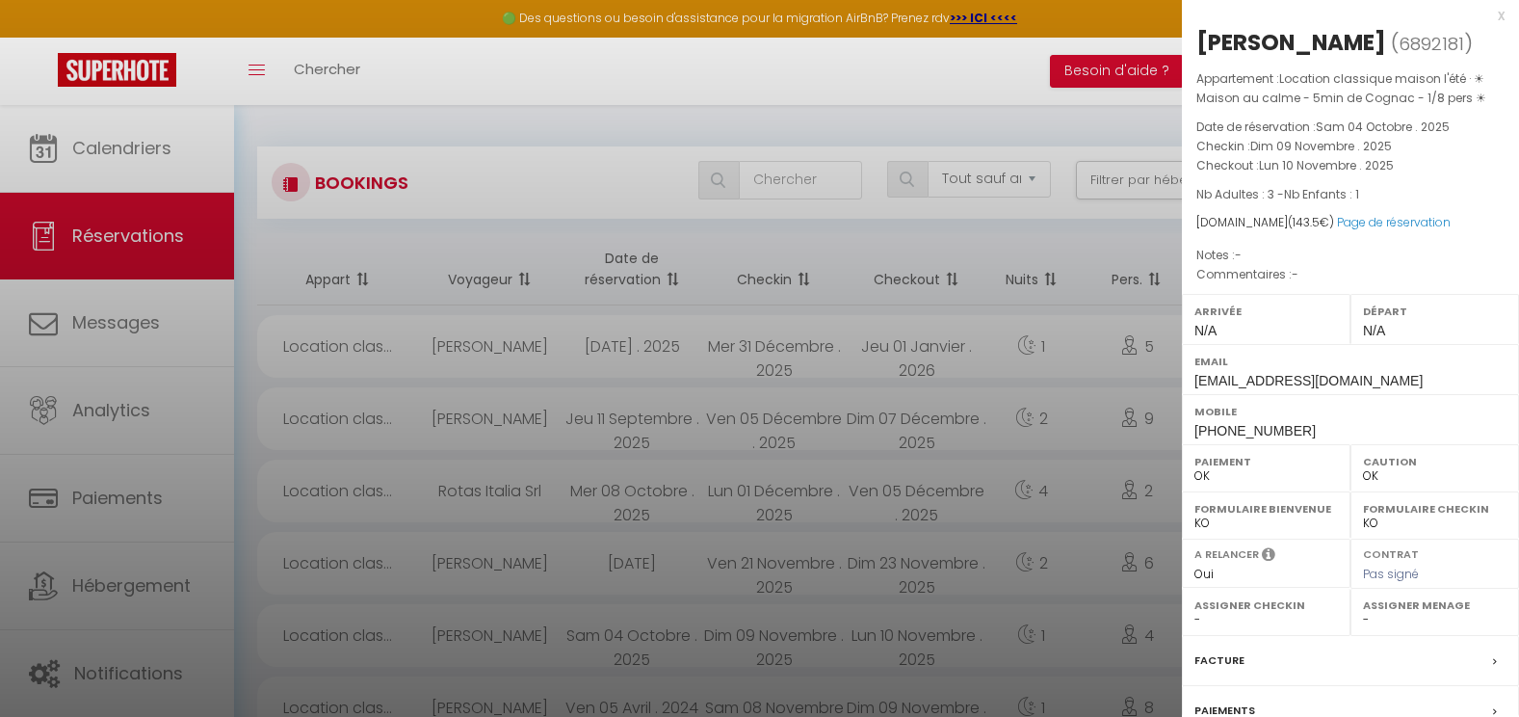
scroll to position [22, 0]
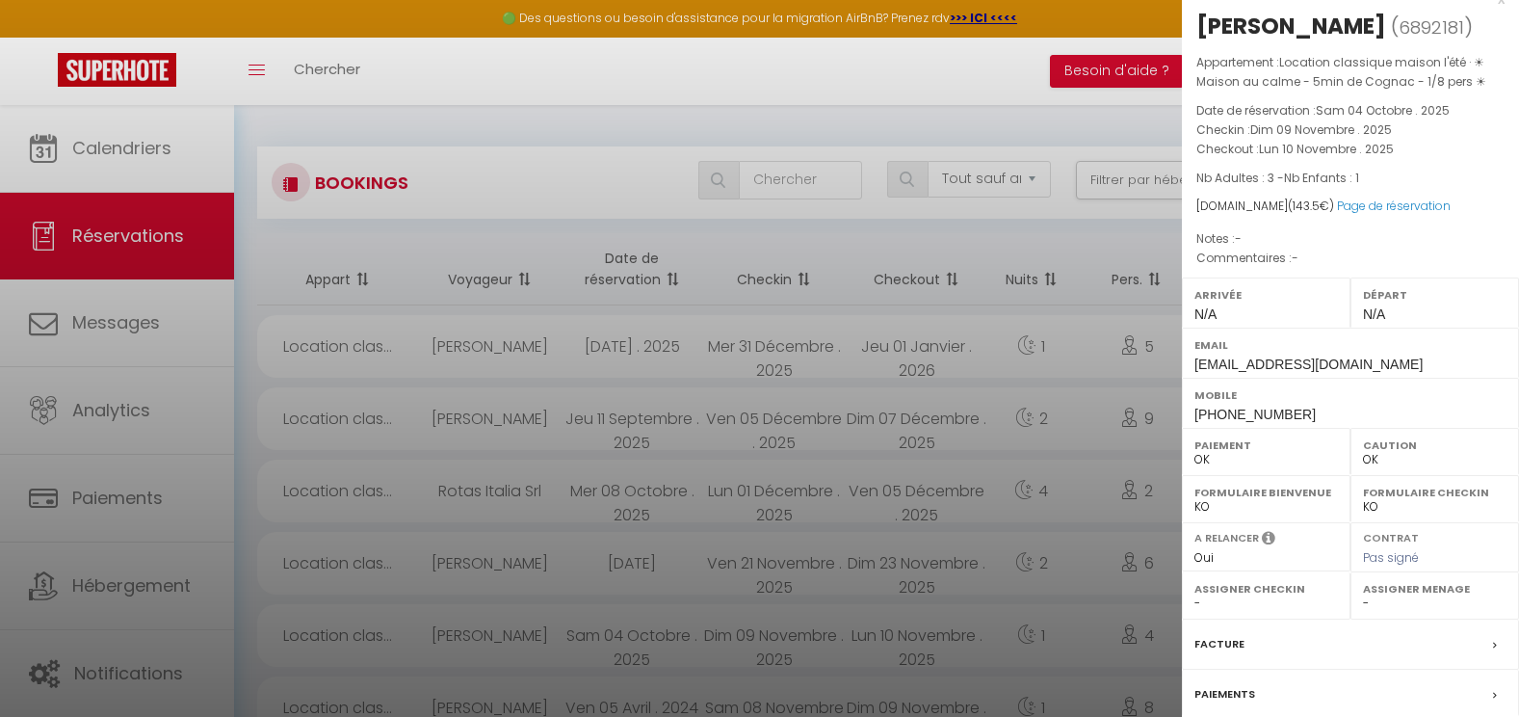
click at [1227, 691] on label "Paiements" at bounding box center [1224, 694] width 61 height 20
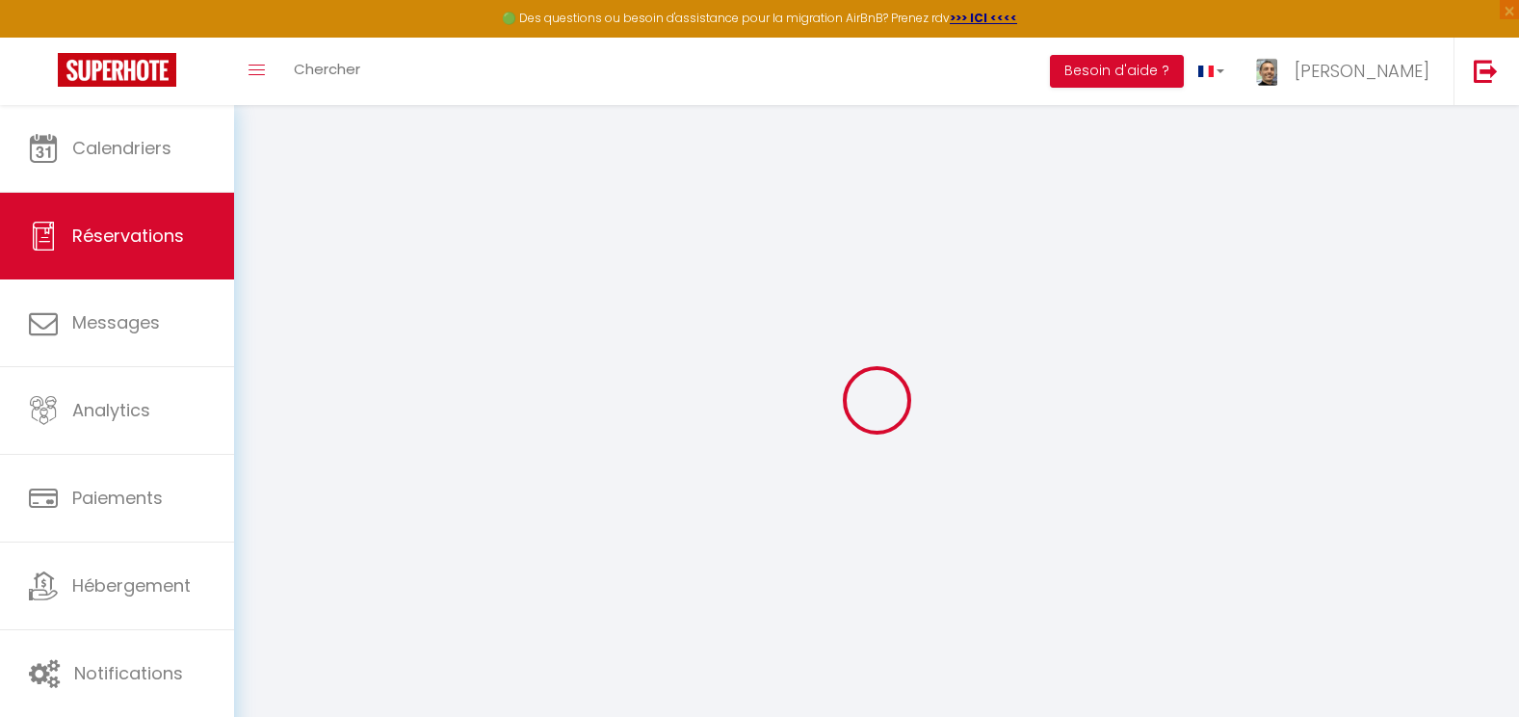
select select
checkbox input "false"
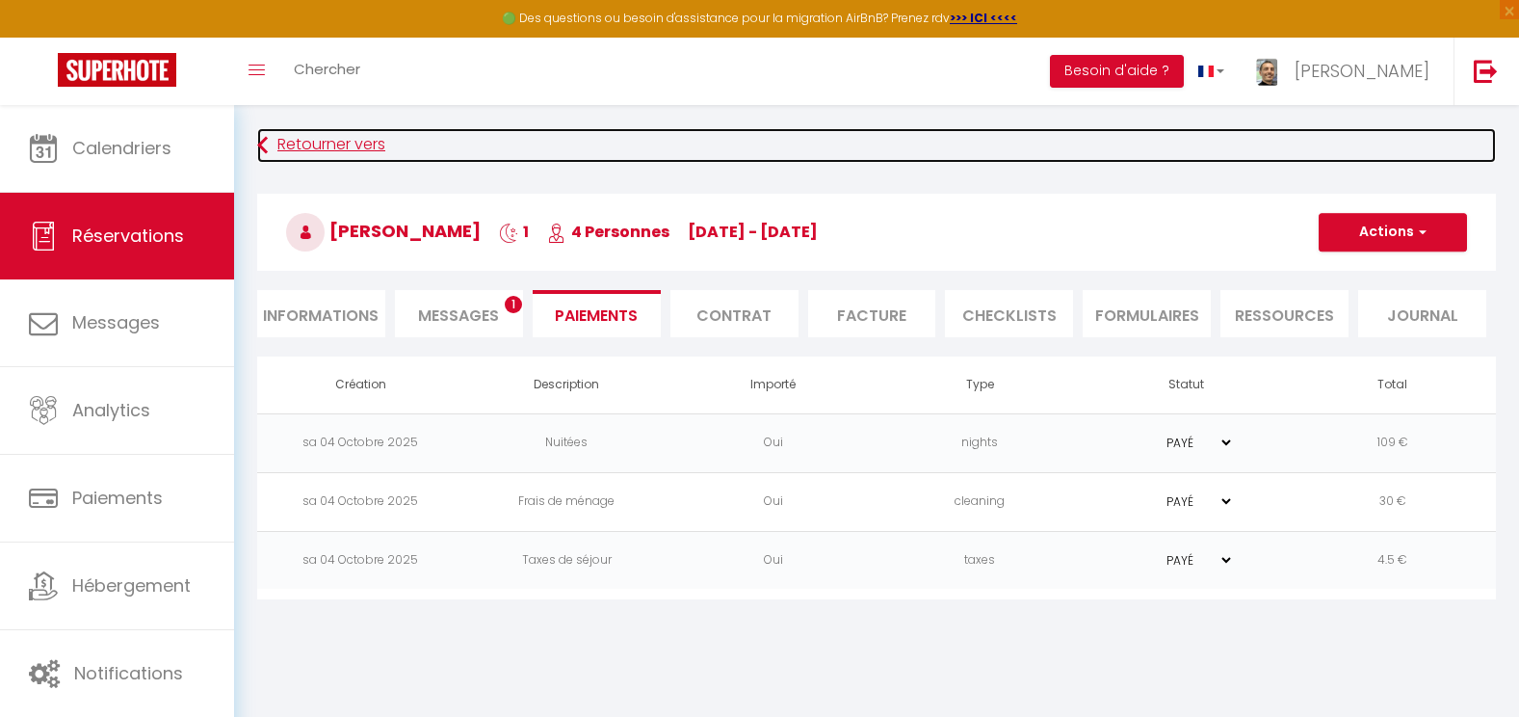
click at [373, 143] on link "Retourner vers" at bounding box center [876, 145] width 1238 height 35
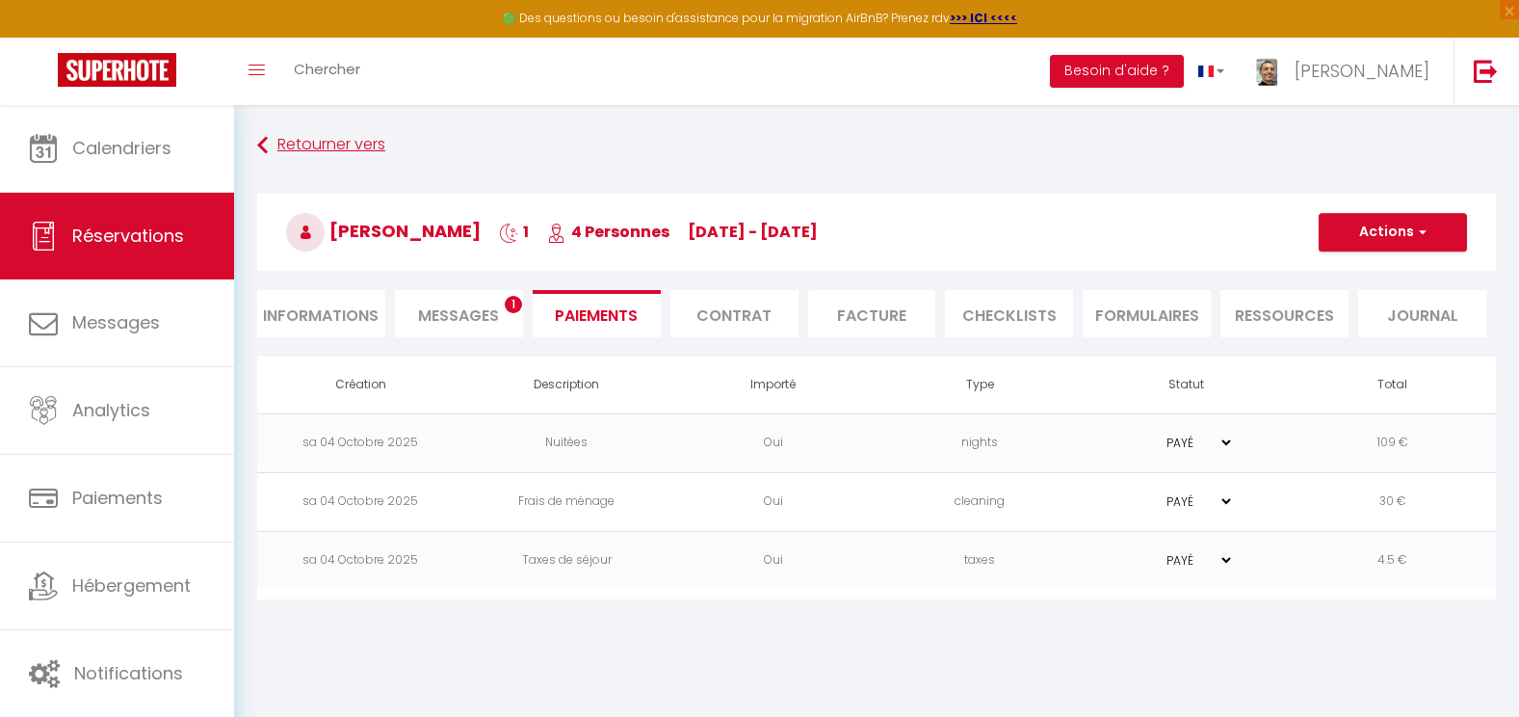
select select "not_cancelled"
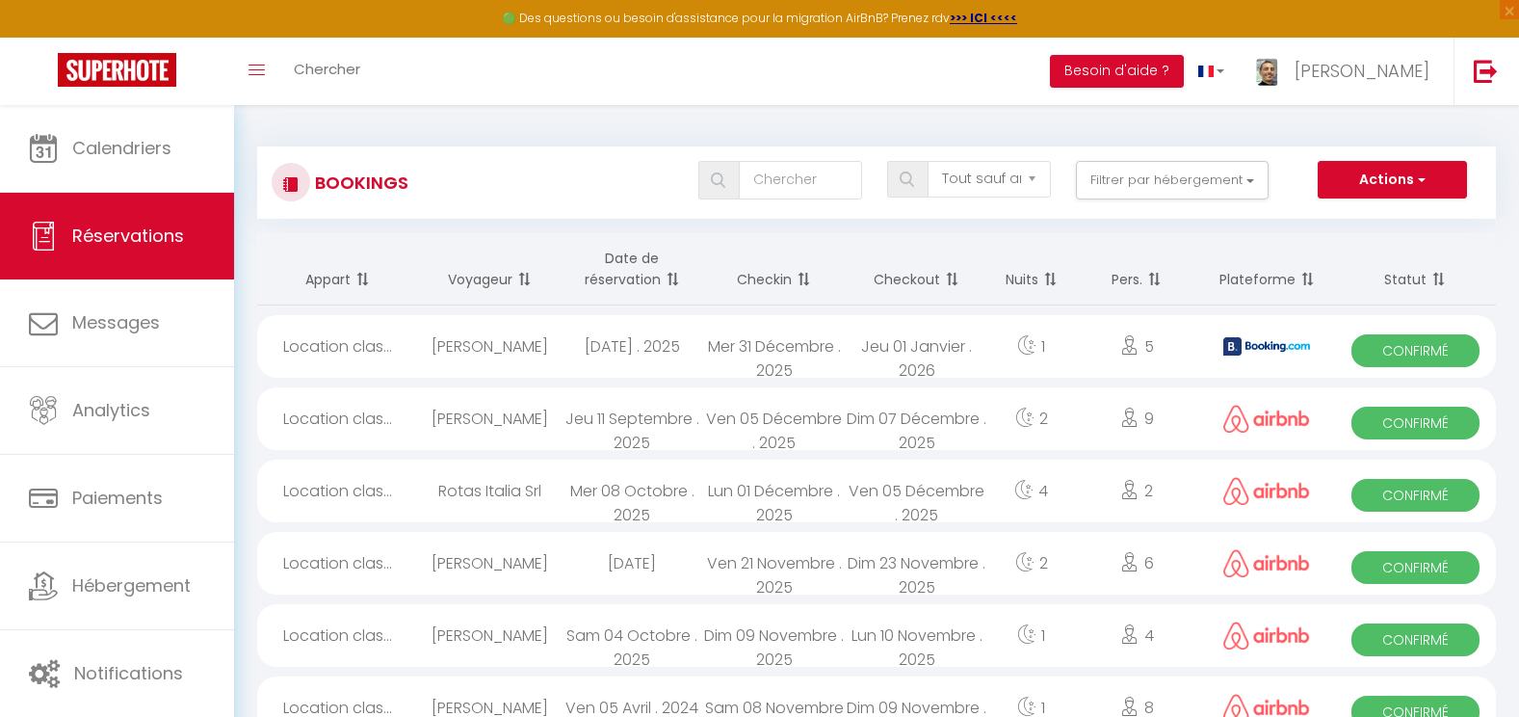
click at [850, 497] on div "Ven 05 Décembre . 2025" at bounding box center [917, 490] width 143 height 63
select select "OK"
select select "0"
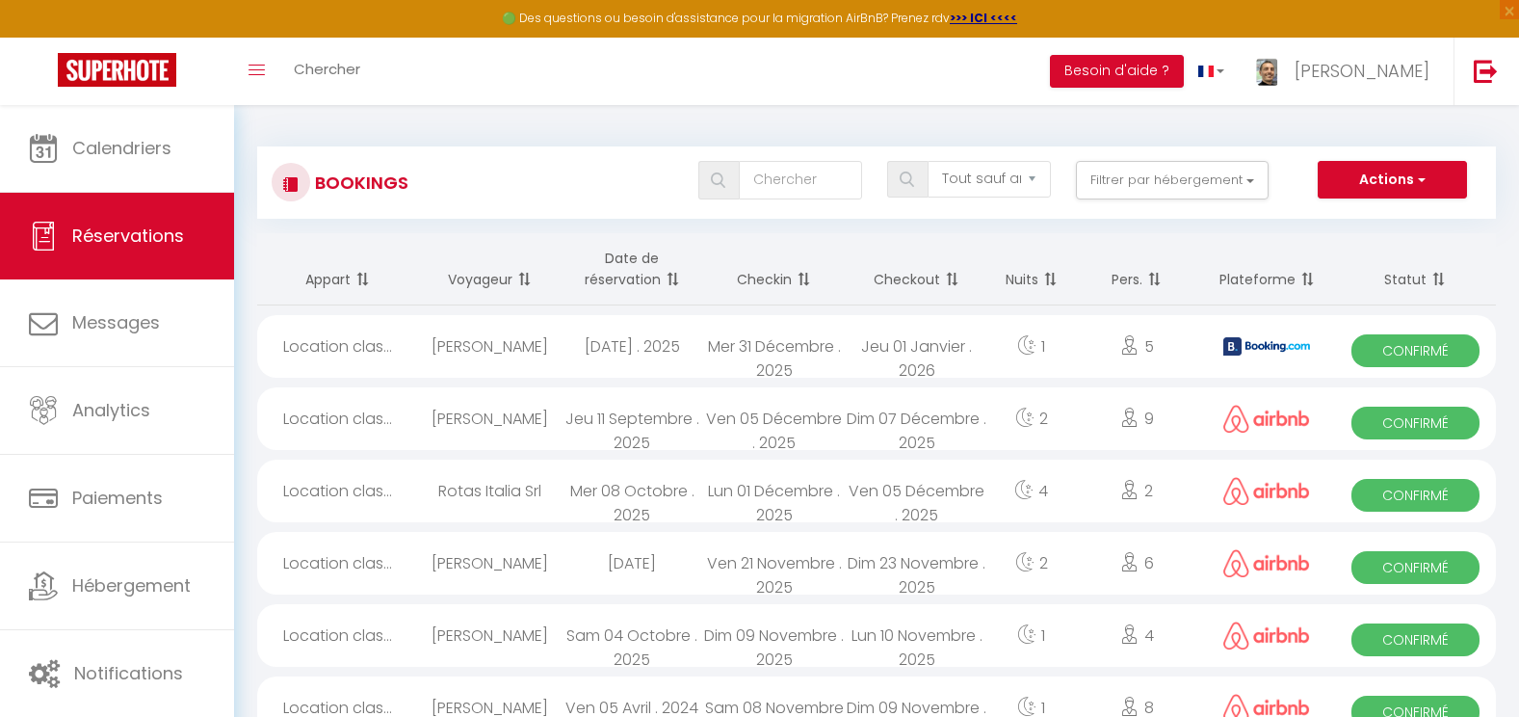
select select "1"
select select
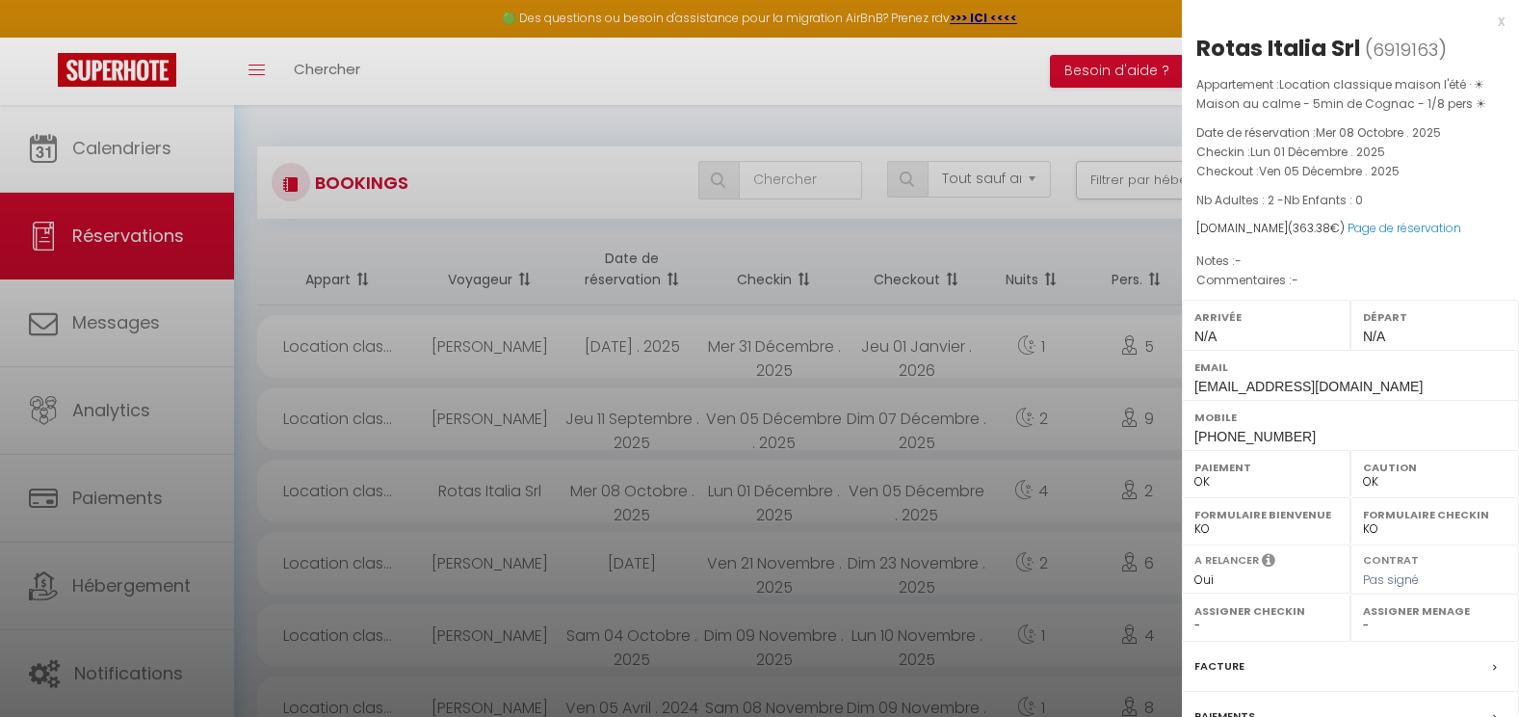
click at [1222, 707] on label "Paiements" at bounding box center [1224, 716] width 61 height 20
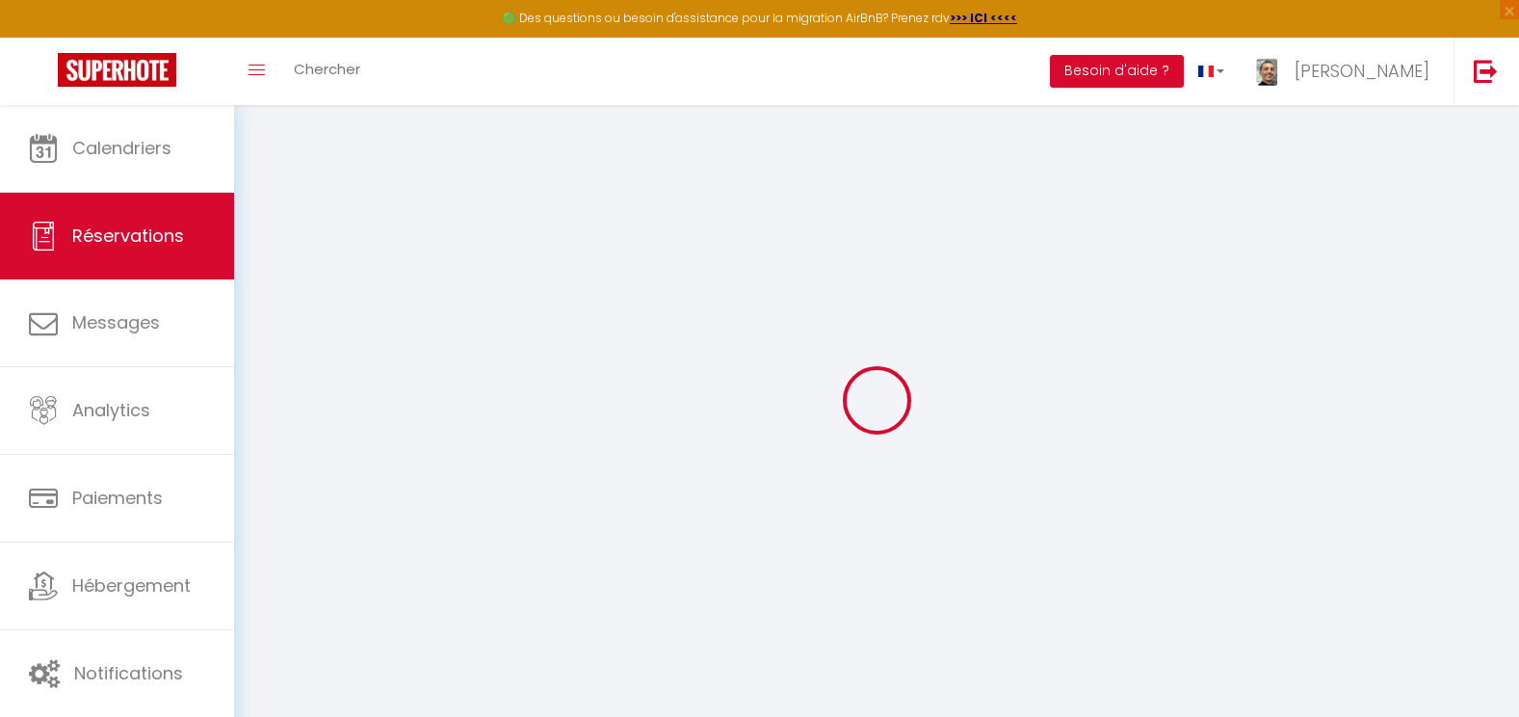
select select
checkbox input "false"
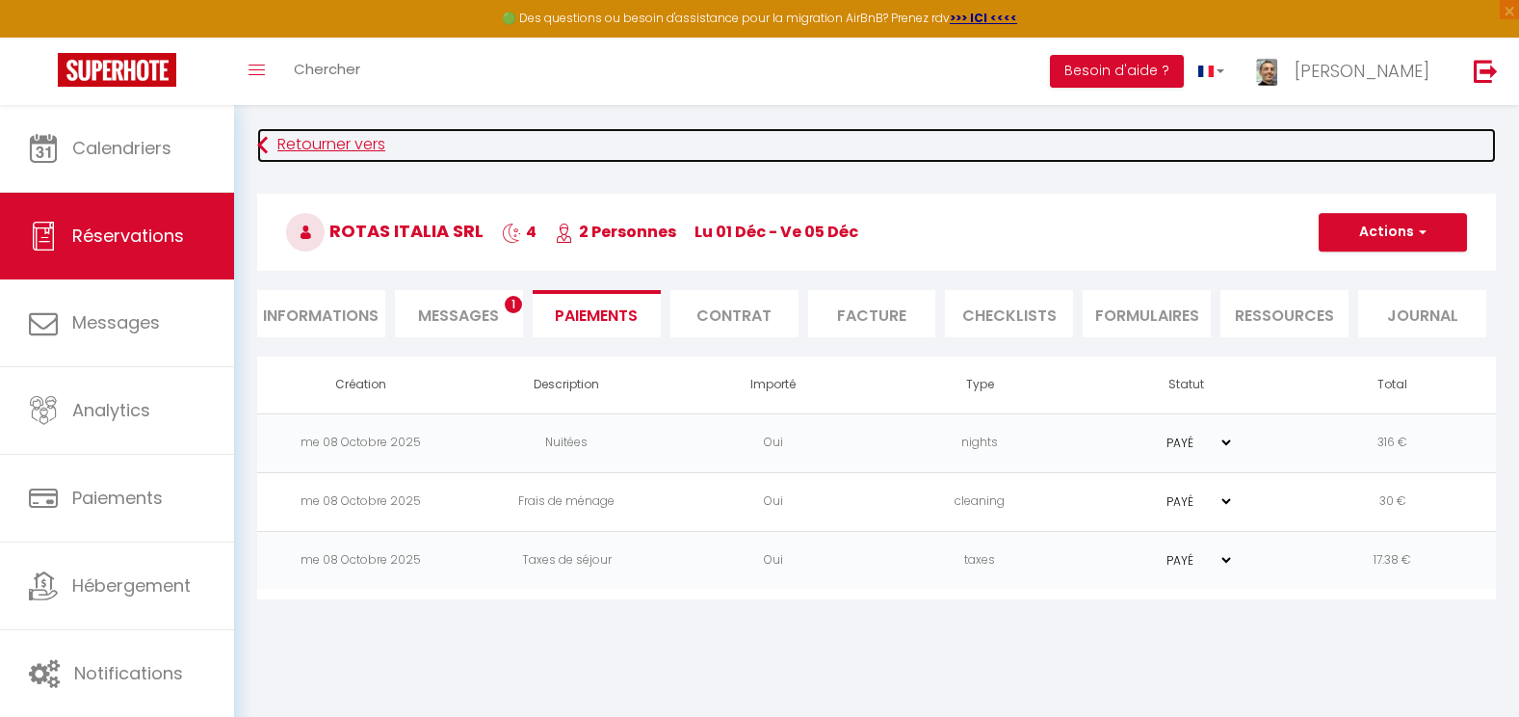
click at [332, 136] on link "Retourner vers" at bounding box center [876, 145] width 1238 height 35
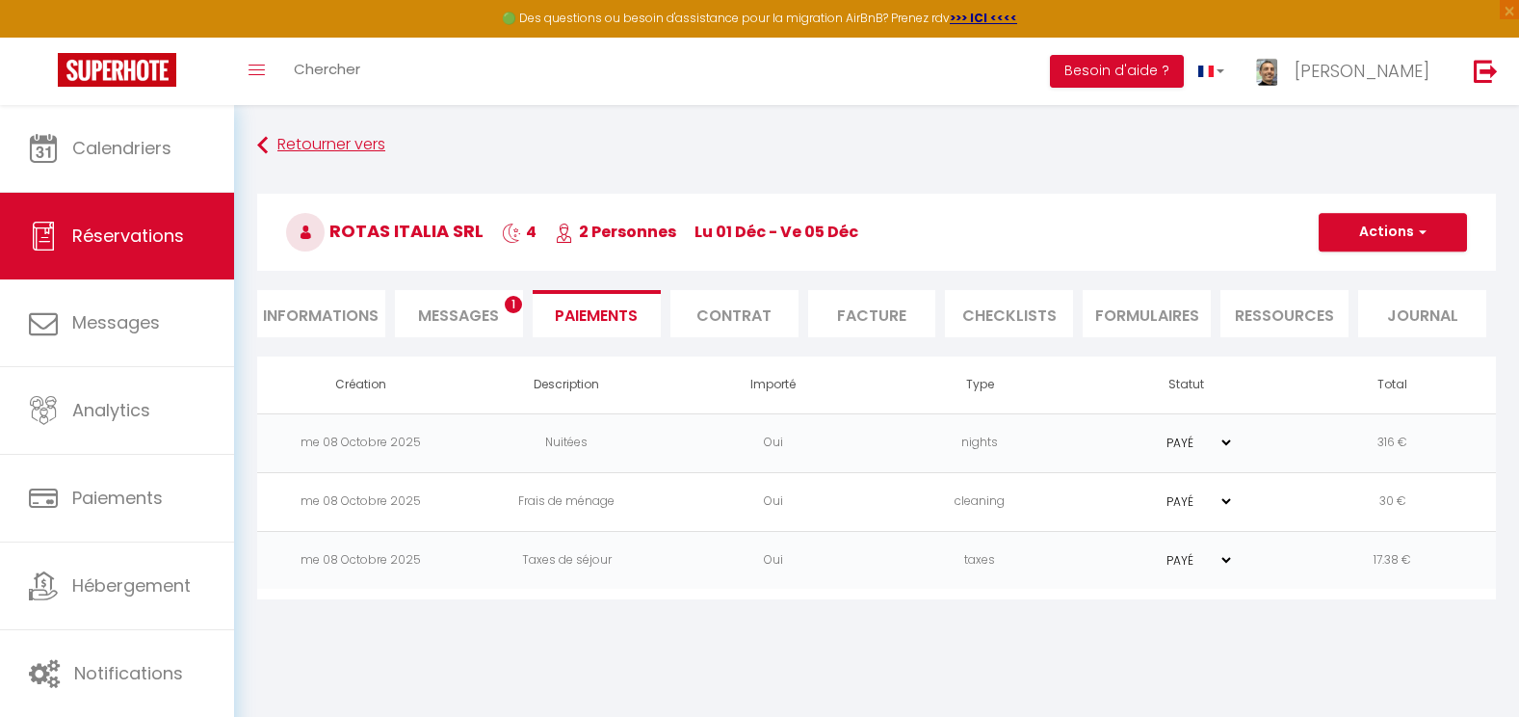
select select "not_cancelled"
